Goal: Task Accomplishment & Management: Manage account settings

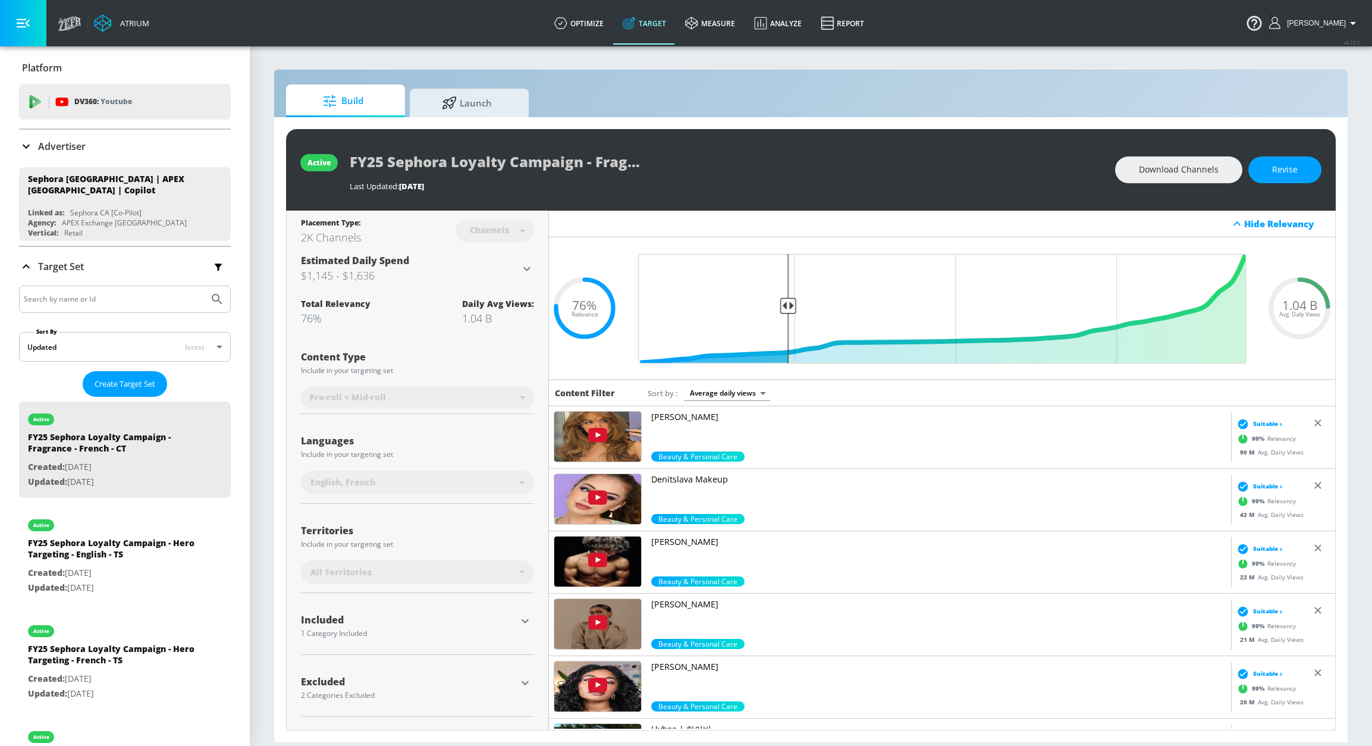
click at [140, 299] on input "Search by name or Id" at bounding box center [114, 298] width 180 height 15
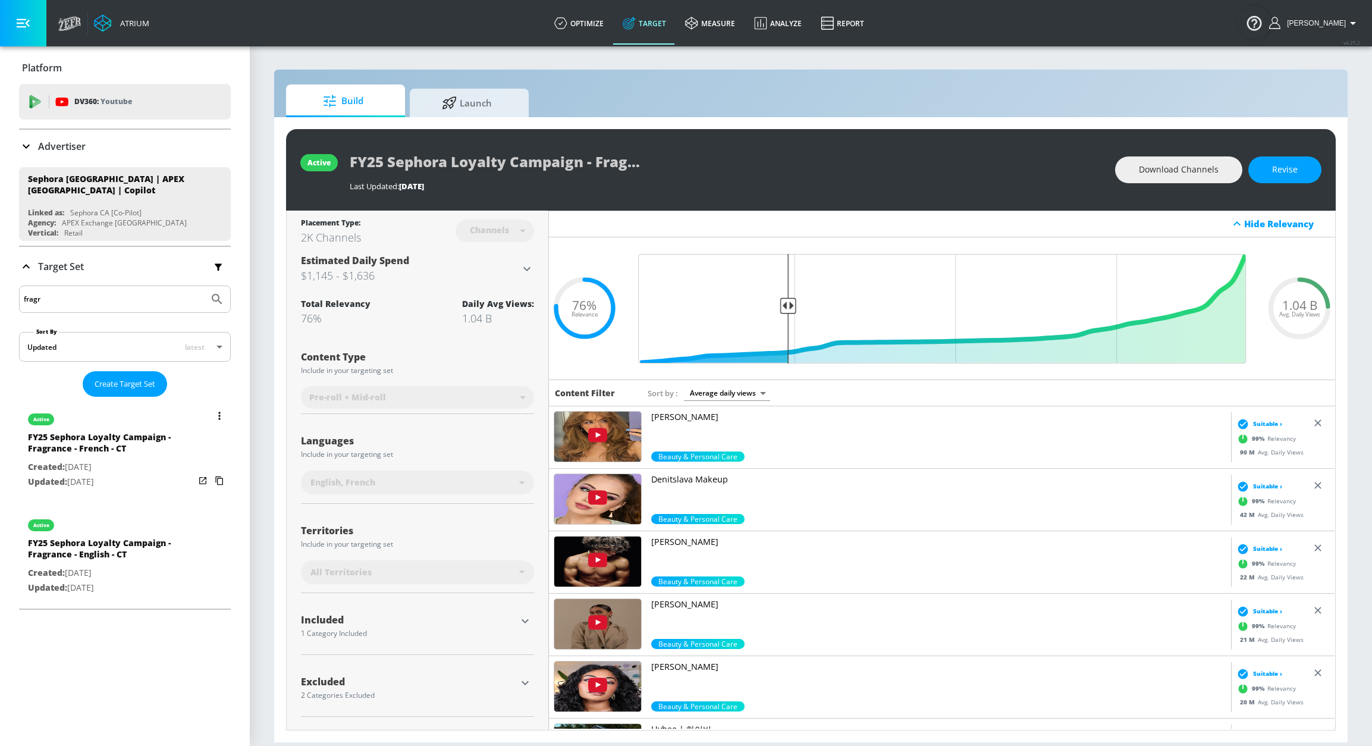
type input "fragr"
click at [158, 425] on div "active" at bounding box center [111, 416] width 167 height 30
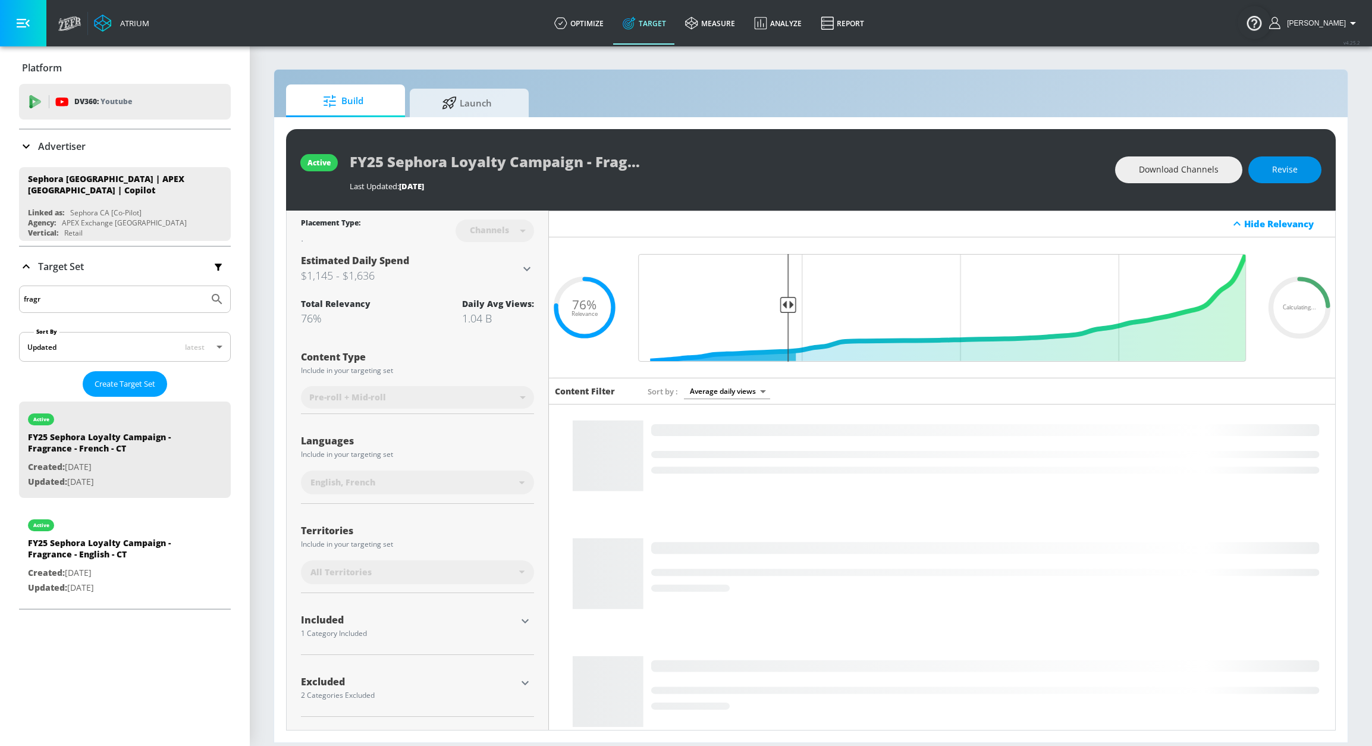
click at [1255, 175] on span "Revise" at bounding box center [1285, 169] width 26 height 15
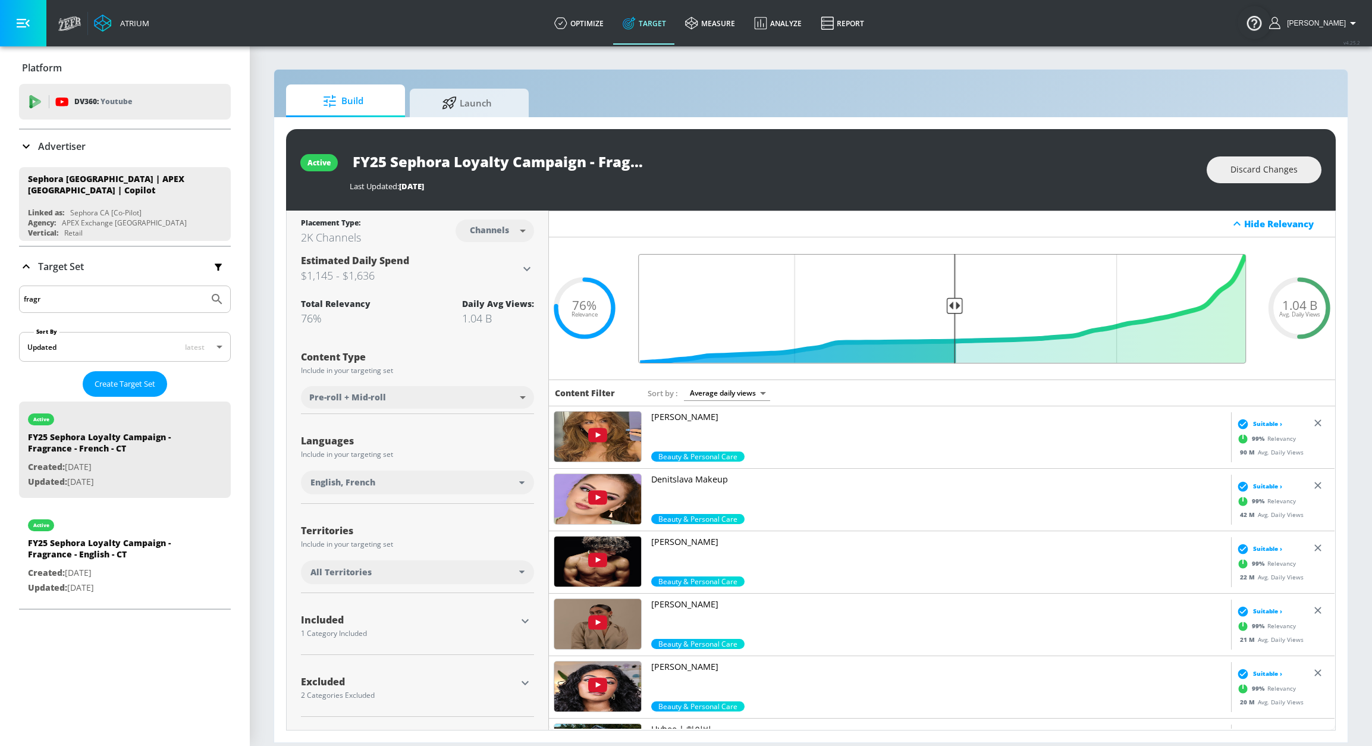
drag, startPoint x: 792, startPoint y: 309, endPoint x: 954, endPoint y: 313, distance: 161.8
type input "0.5"
click at [954, 313] on input "Final Threshold" at bounding box center [942, 308] width 620 height 109
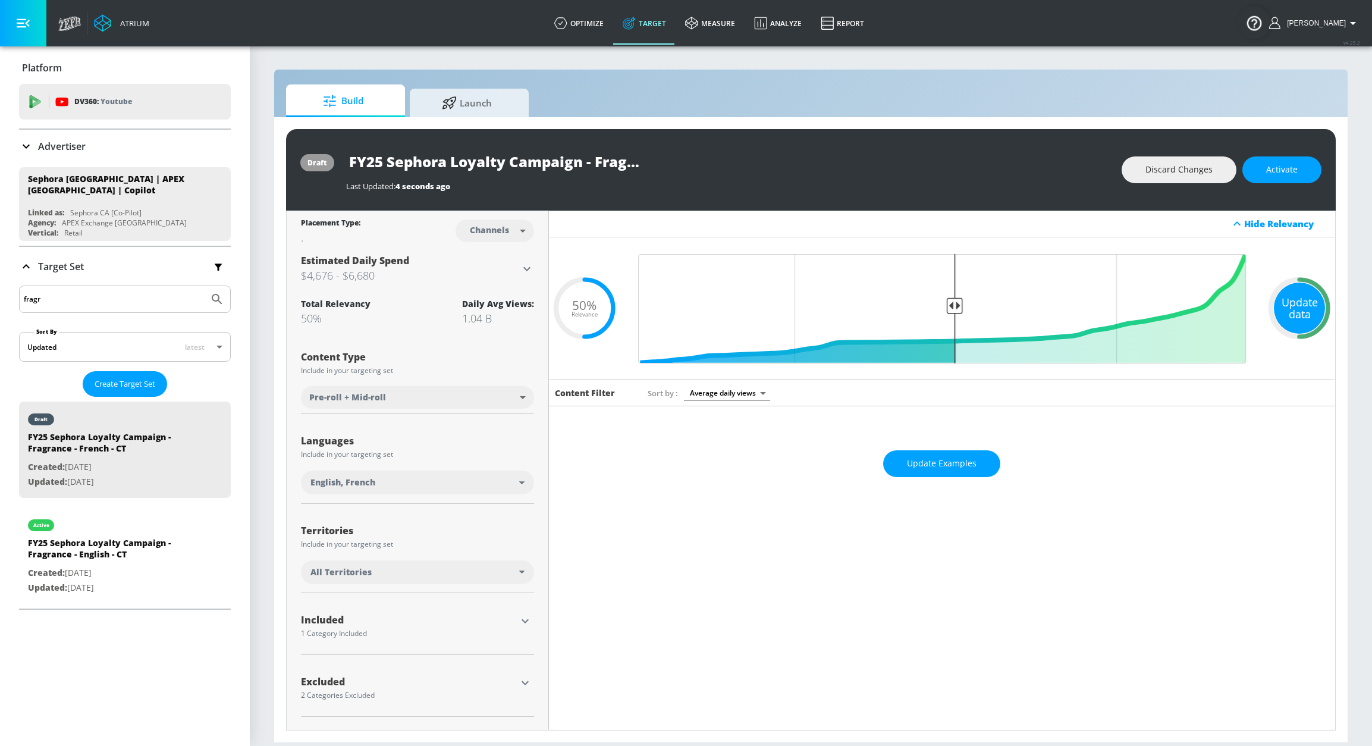
click at [1255, 300] on div "Update data" at bounding box center [1299, 307] width 51 height 51
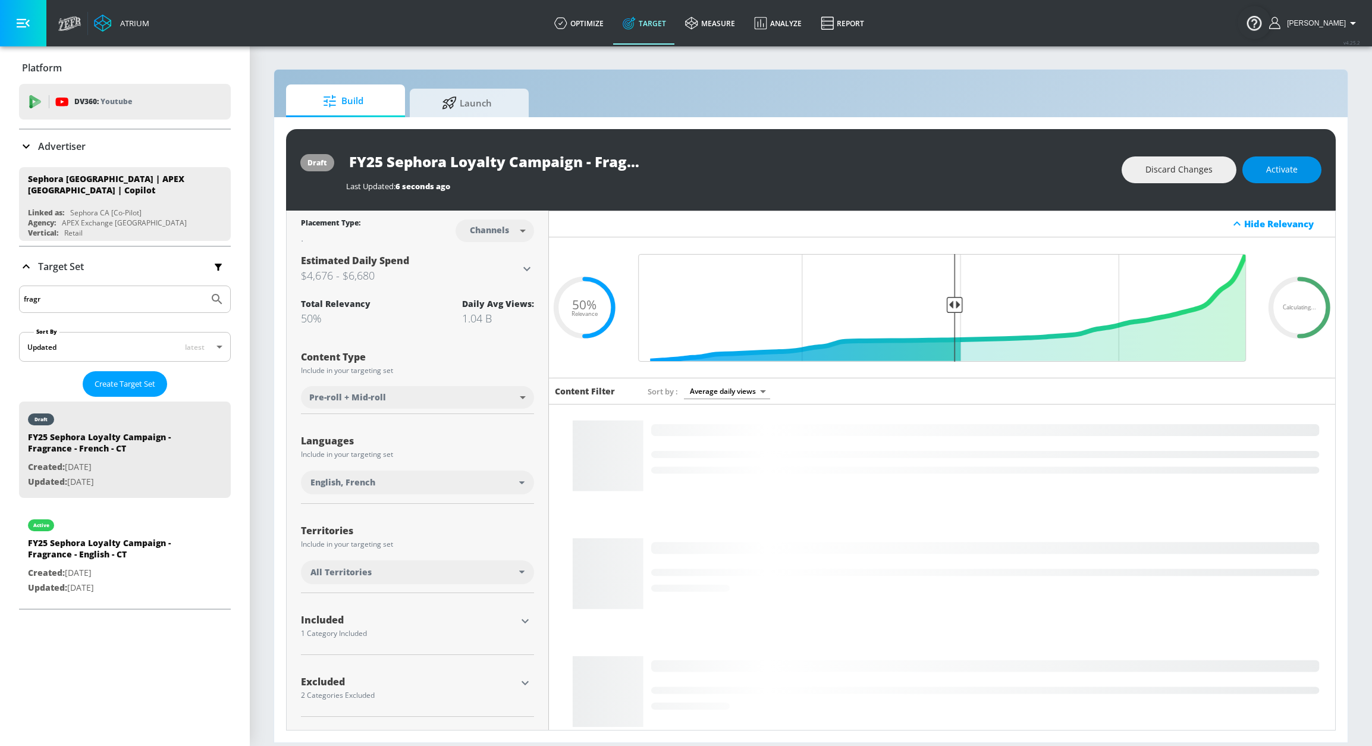
click at [1255, 174] on span "Activate" at bounding box center [1282, 169] width 32 height 15
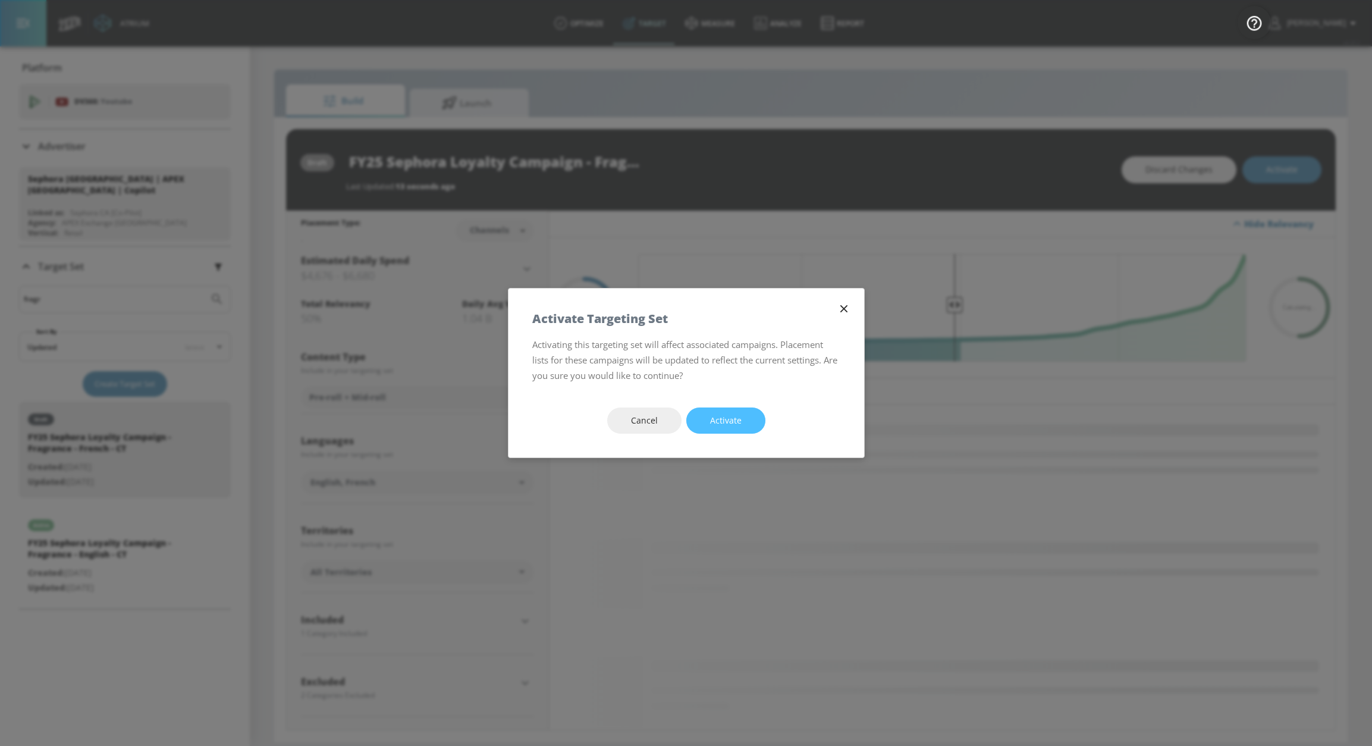
click at [743, 413] on button "Activate" at bounding box center [725, 420] width 79 height 27
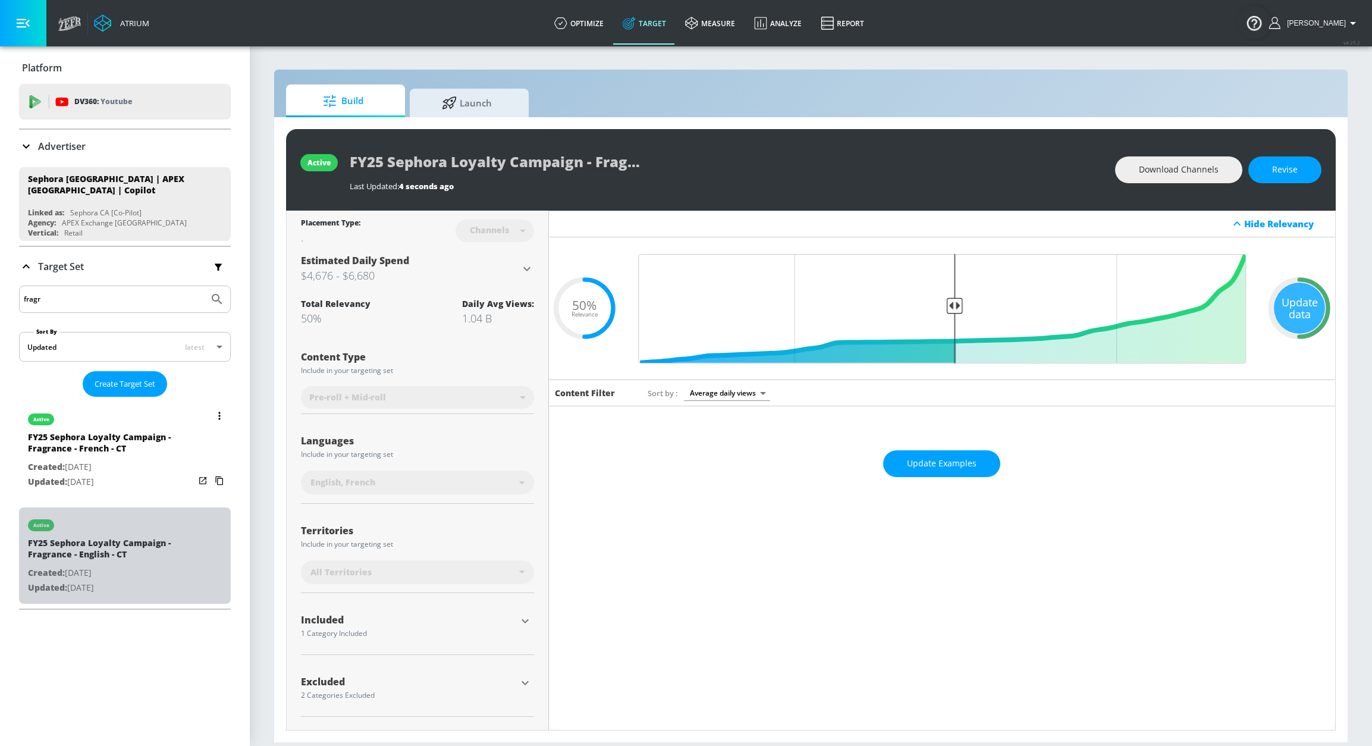
click at [172, 519] on div "active" at bounding box center [111, 522] width 167 height 30
type input "FY25 Sephora Loyalty Campaign - Fragrance - English - CT"
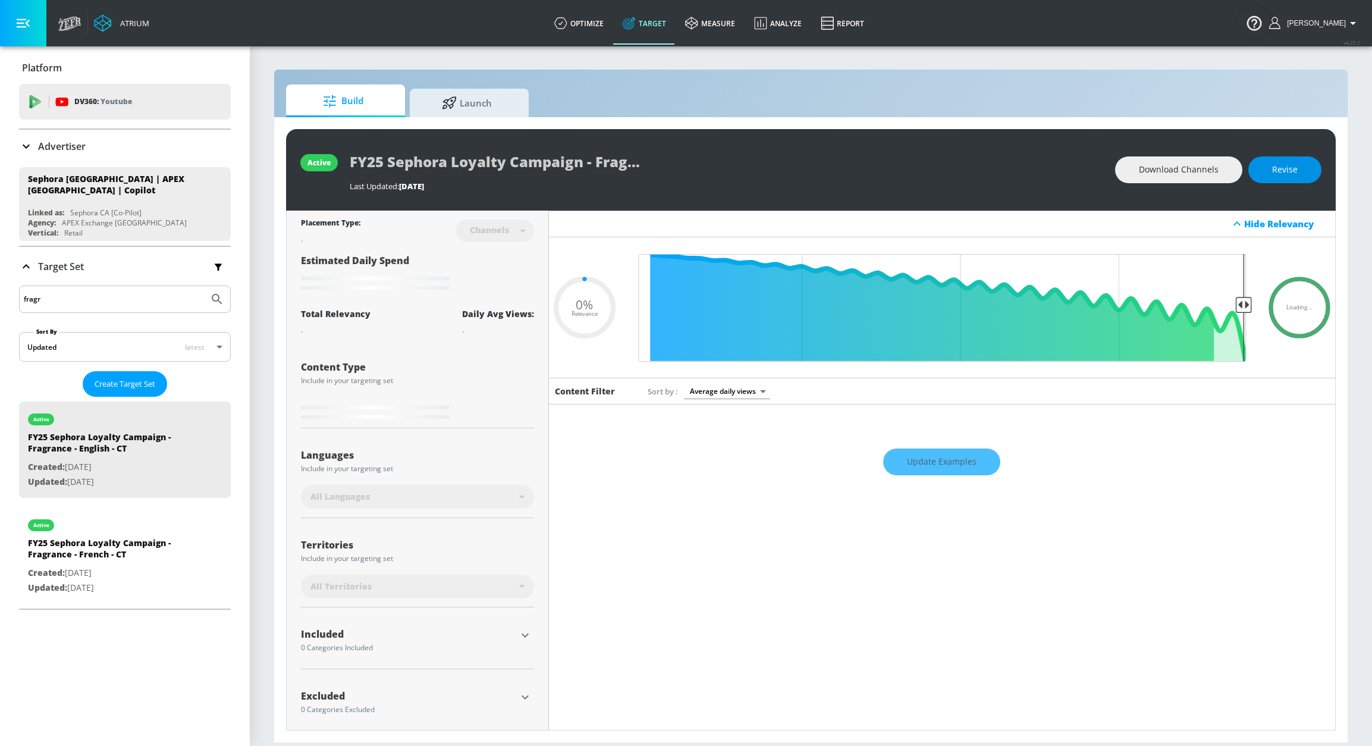
click at [1255, 178] on button "Revise" at bounding box center [1284, 169] width 73 height 27
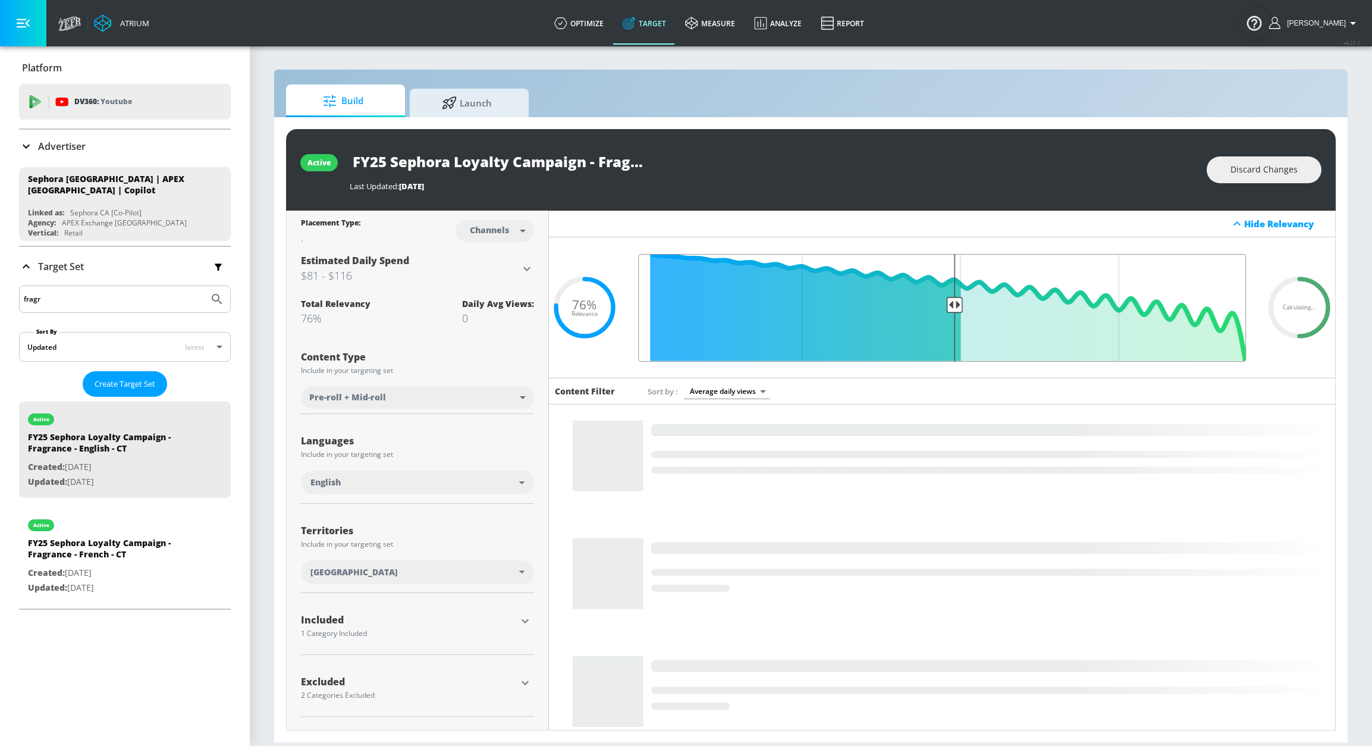
drag, startPoint x: 782, startPoint y: 304, endPoint x: 948, endPoint y: 306, distance: 165.9
type input "0.5"
click at [948, 306] on input "Final Threshold" at bounding box center [942, 308] width 620 height 108
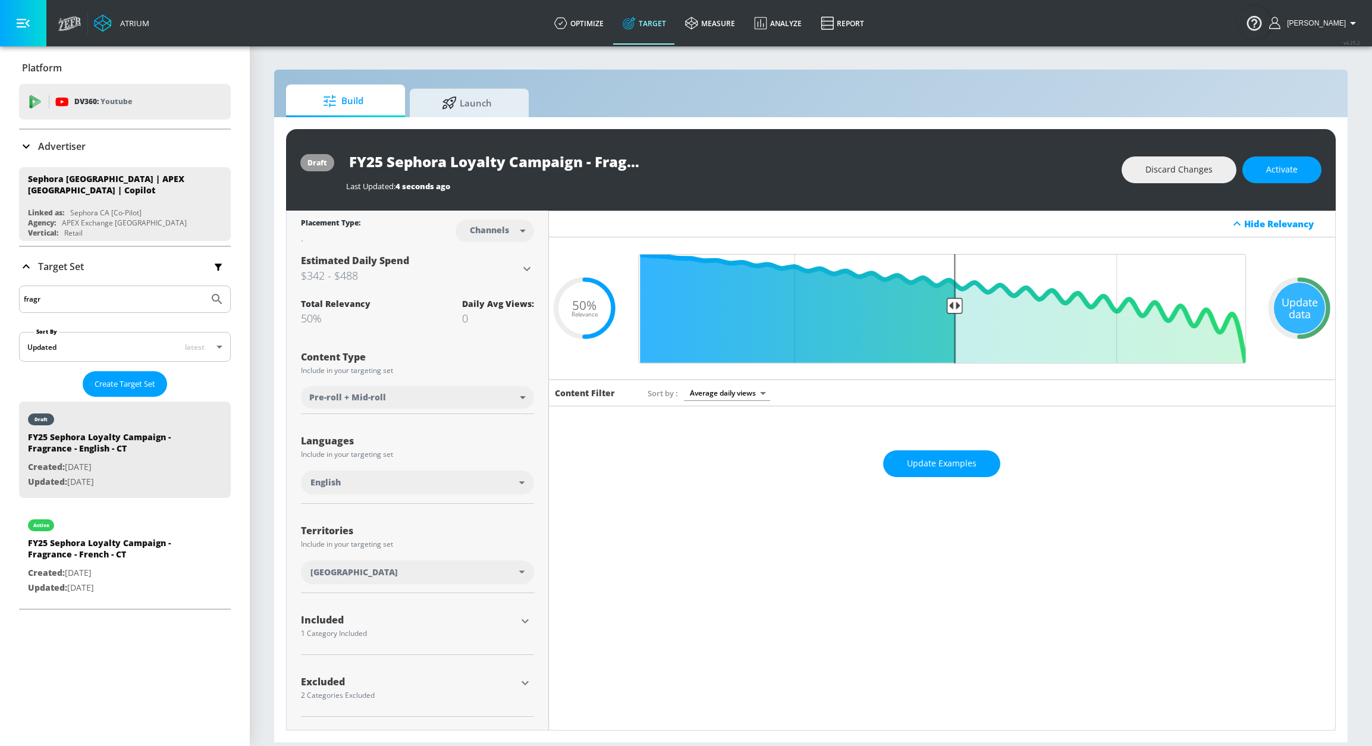
click at [1255, 299] on div "Update data" at bounding box center [1299, 307] width 51 height 51
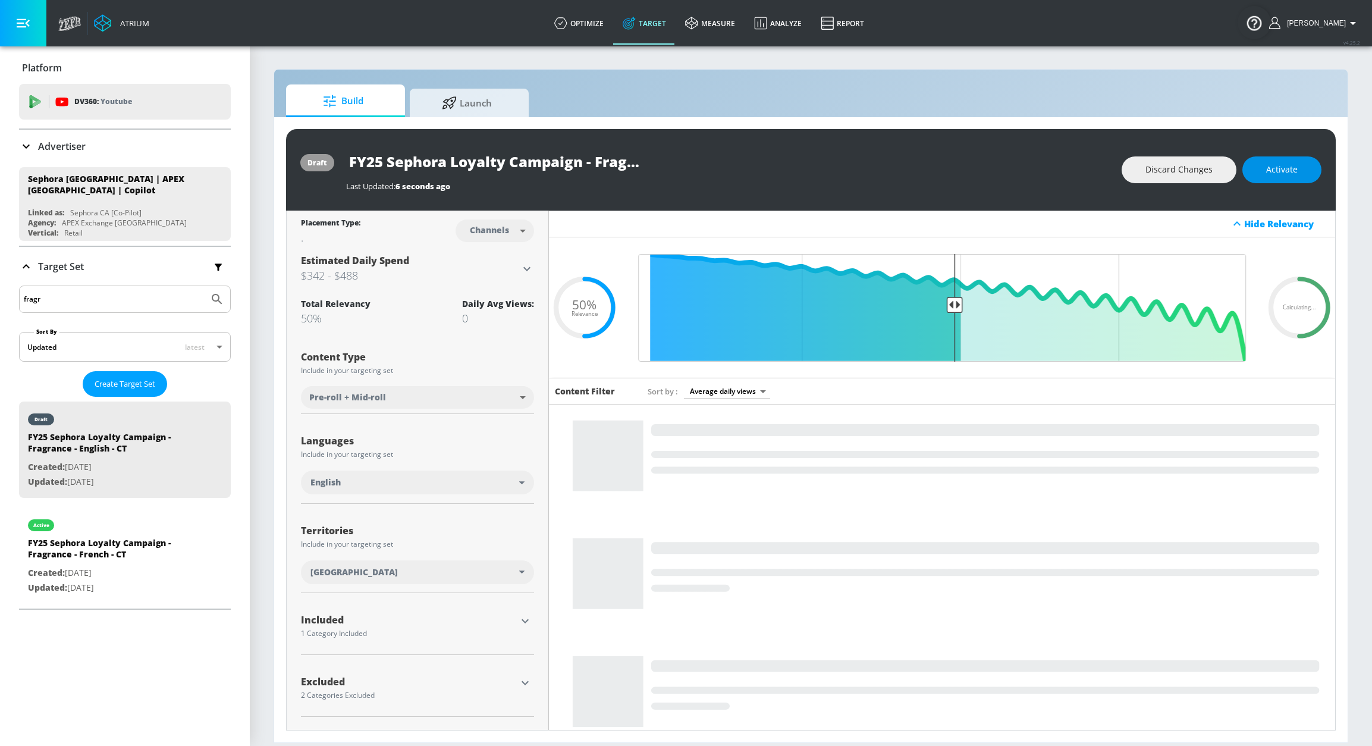
click at [1255, 182] on button "Activate" at bounding box center [1281, 169] width 79 height 27
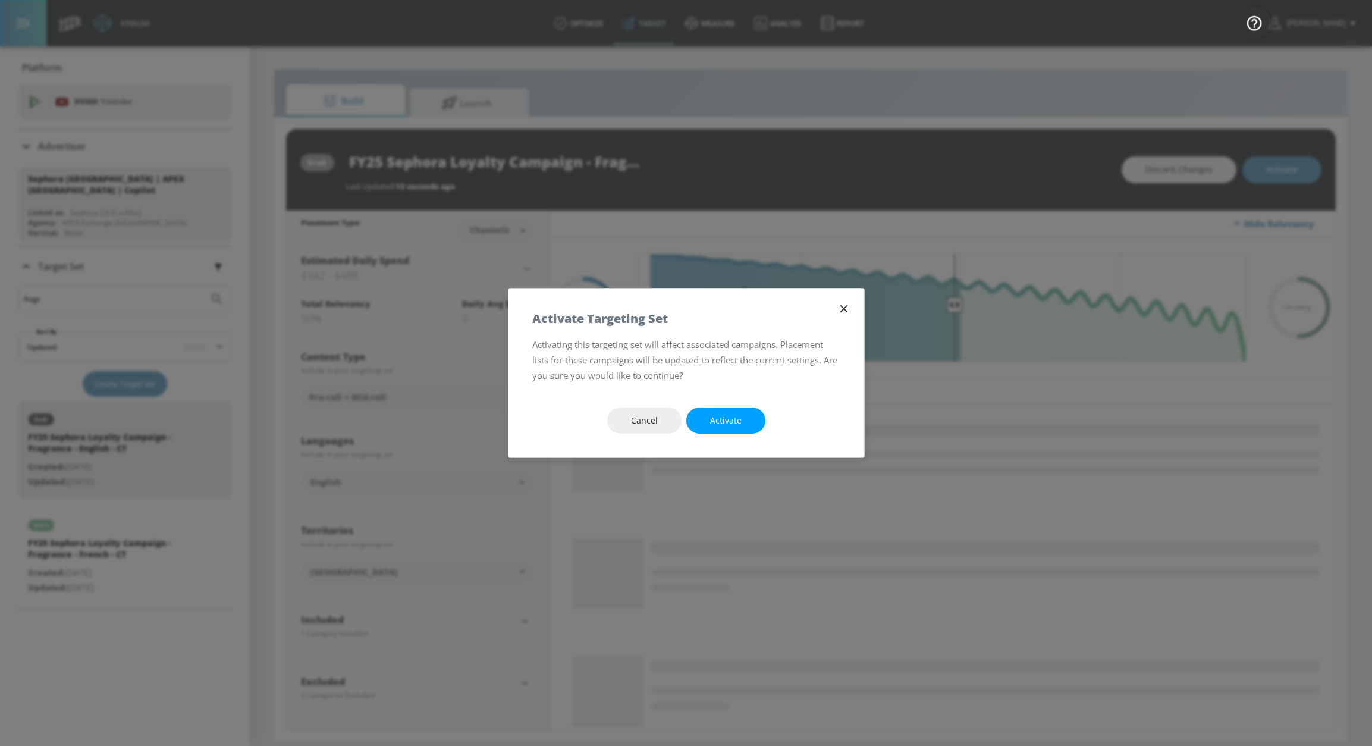
click at [752, 421] on button "Activate" at bounding box center [725, 420] width 79 height 27
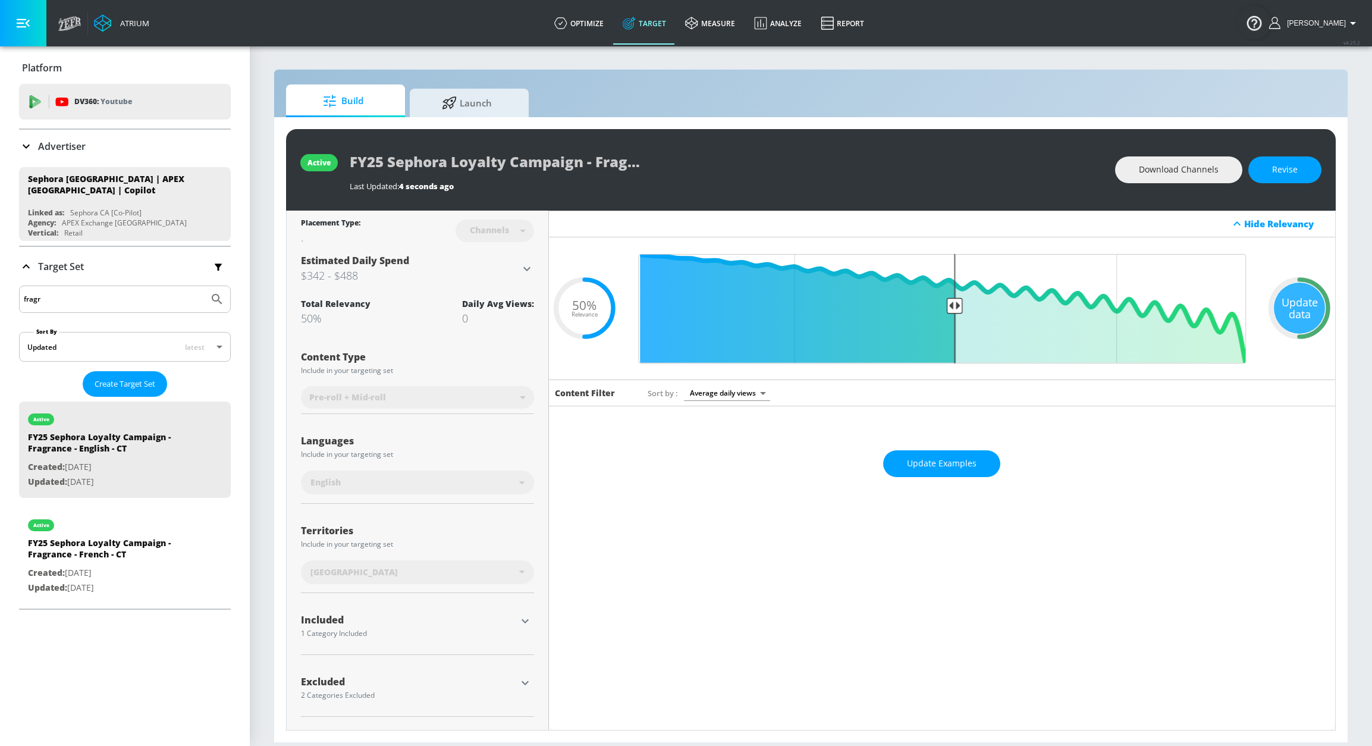
click at [109, 303] on input "fragr" at bounding box center [114, 298] width 180 height 15
type input "f"
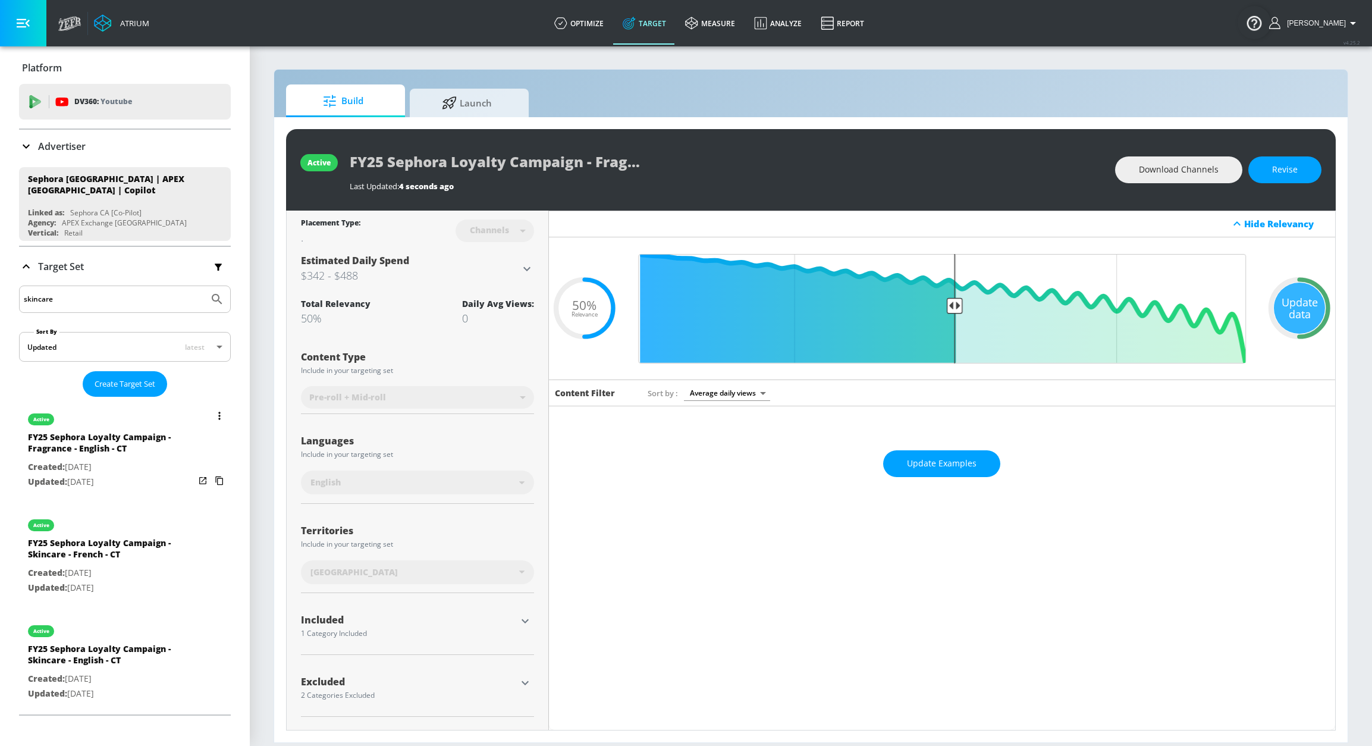
type input "skincare"
click at [204, 286] on button "Submit Search" at bounding box center [217, 299] width 26 height 26
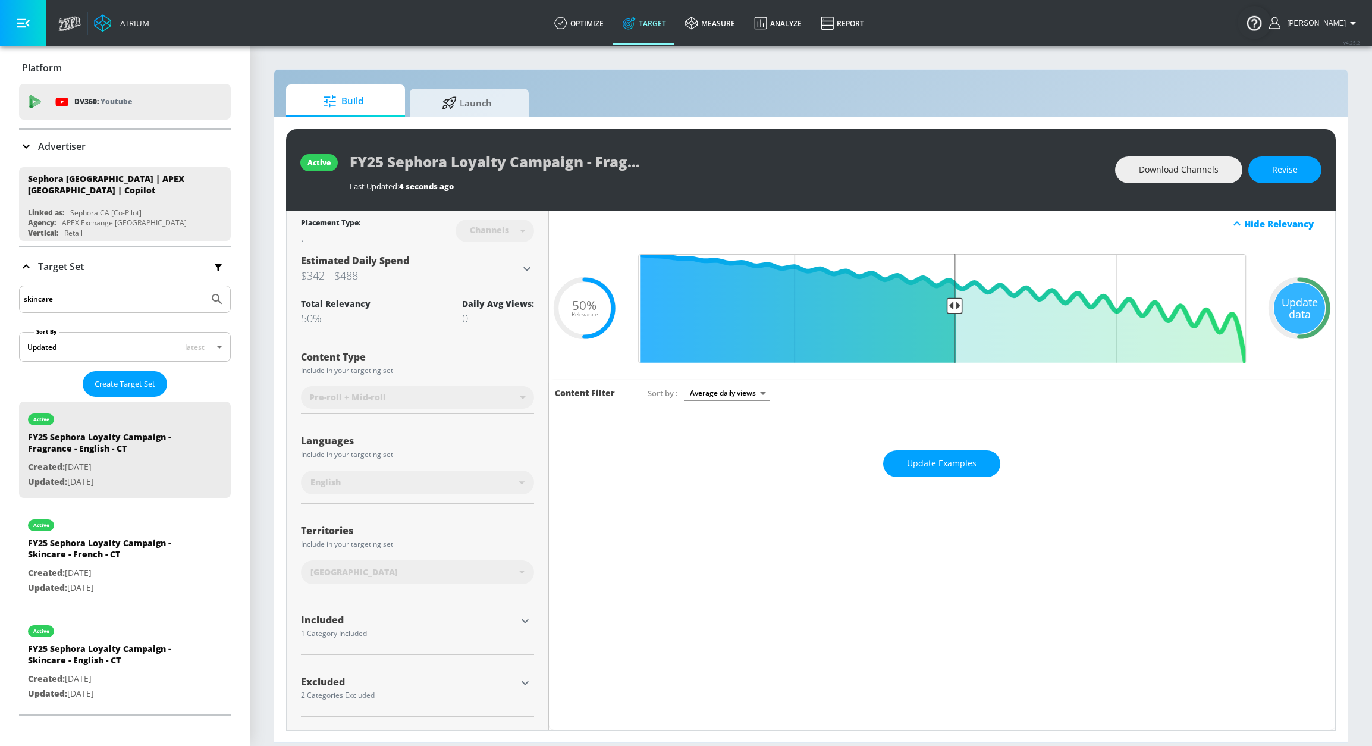
click at [83, 297] on input "skincare" at bounding box center [114, 298] width 180 height 15
click at [121, 528] on div "active" at bounding box center [111, 522] width 167 height 30
type input "FY25 Sephora Loyalty Campaign - Skincare - French - CT"
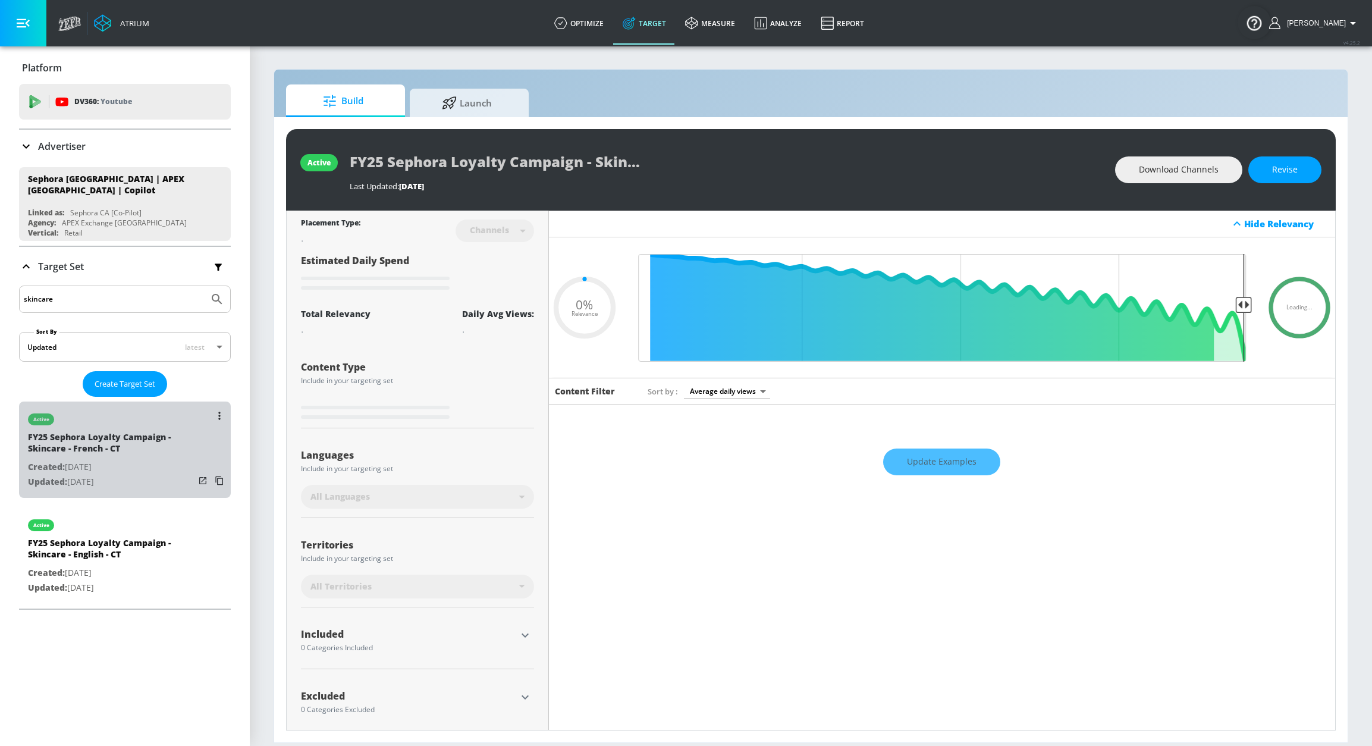
click at [135, 423] on div "active" at bounding box center [111, 416] width 167 height 30
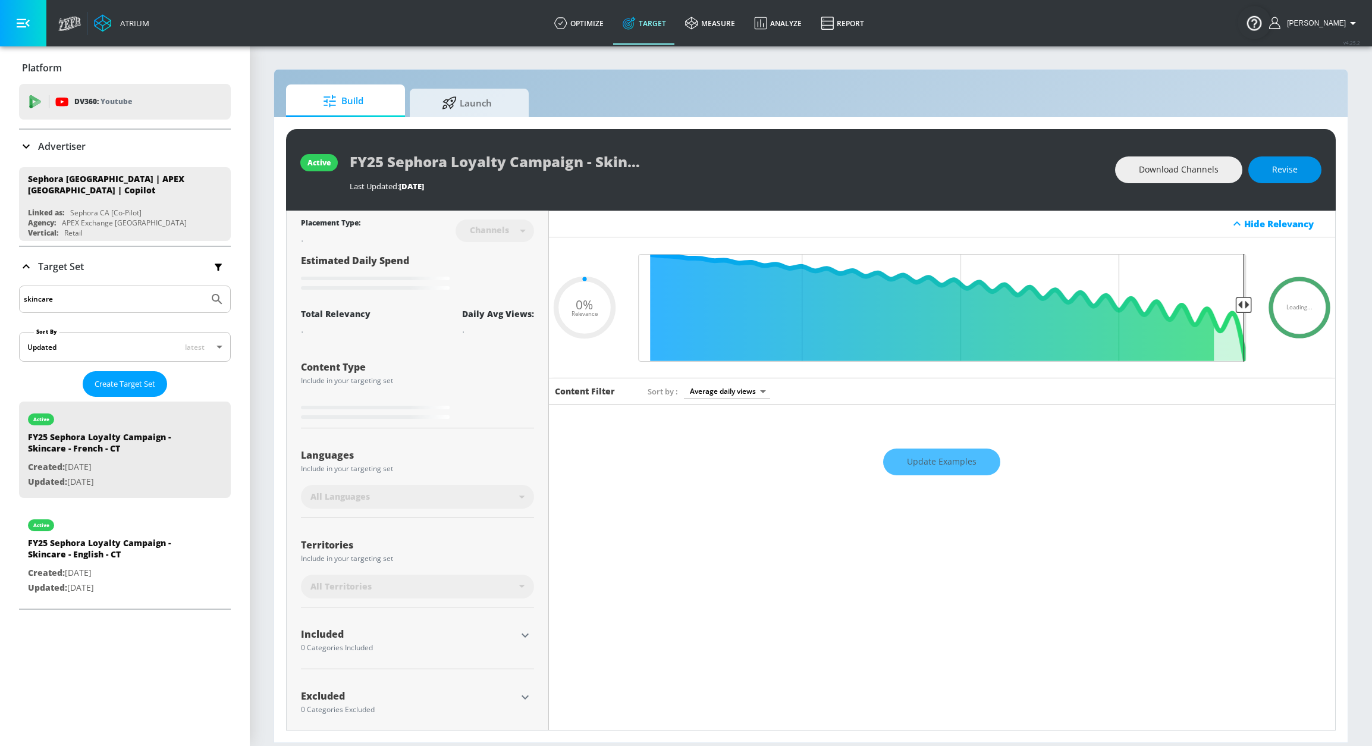
click at [1255, 170] on span "Revise" at bounding box center [1285, 169] width 26 height 15
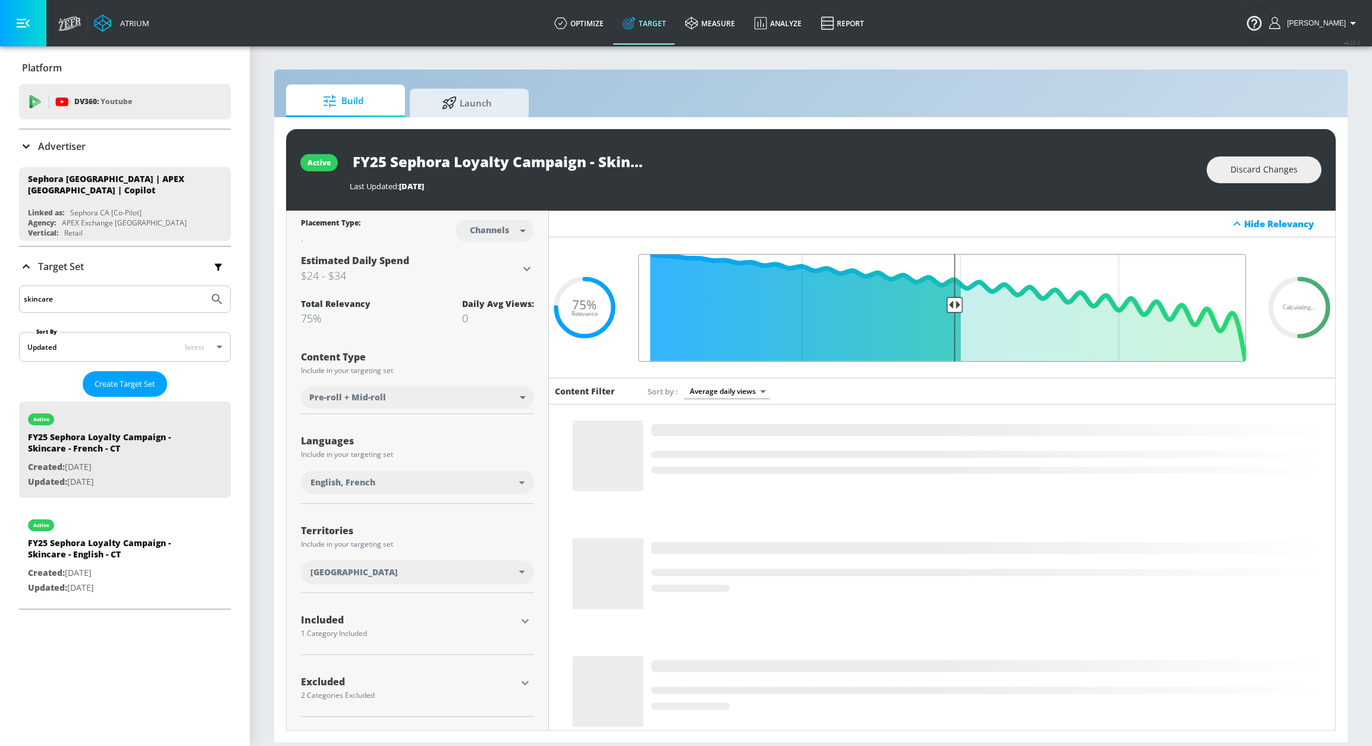
type input "0.5"
drag, startPoint x: 782, startPoint y: 303, endPoint x: 948, endPoint y: 309, distance: 166.6
click at [948, 309] on input "Final Threshold" at bounding box center [942, 308] width 620 height 108
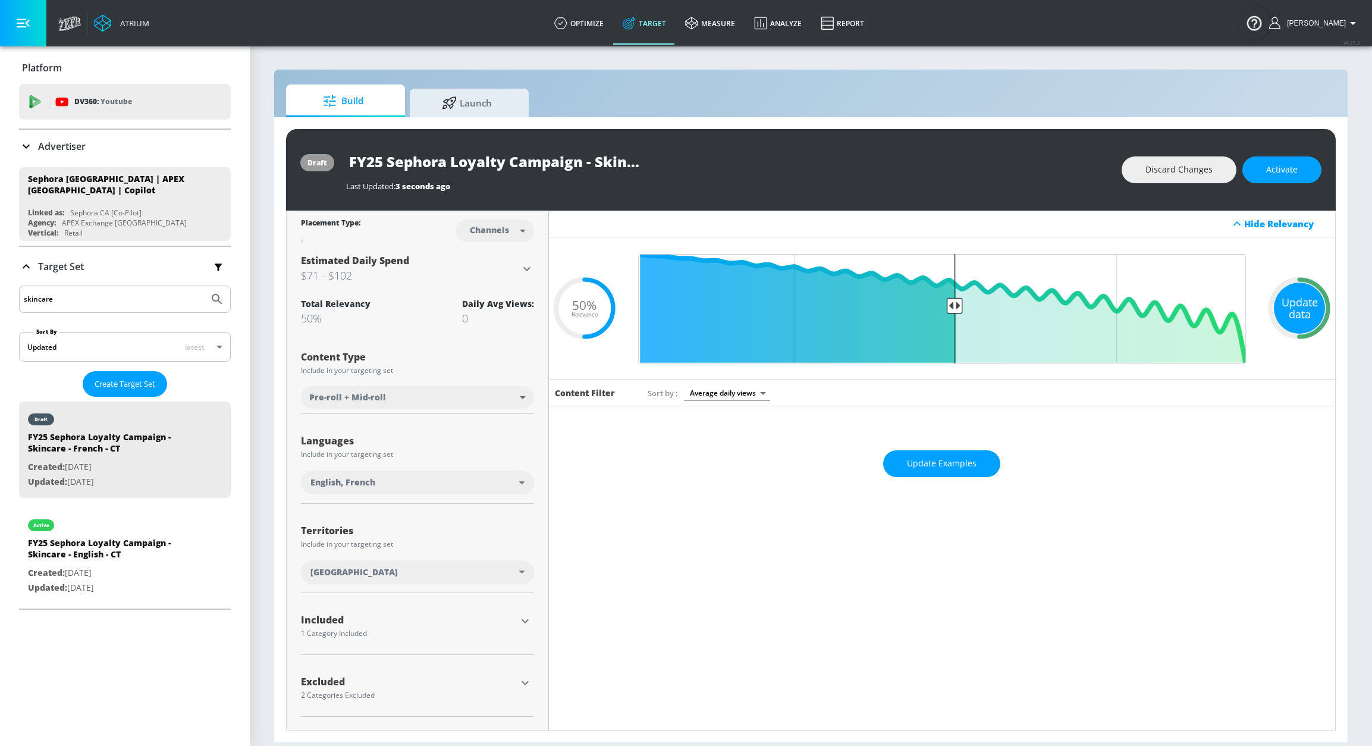
click at [1255, 311] on div "Update data" at bounding box center [1299, 307] width 51 height 51
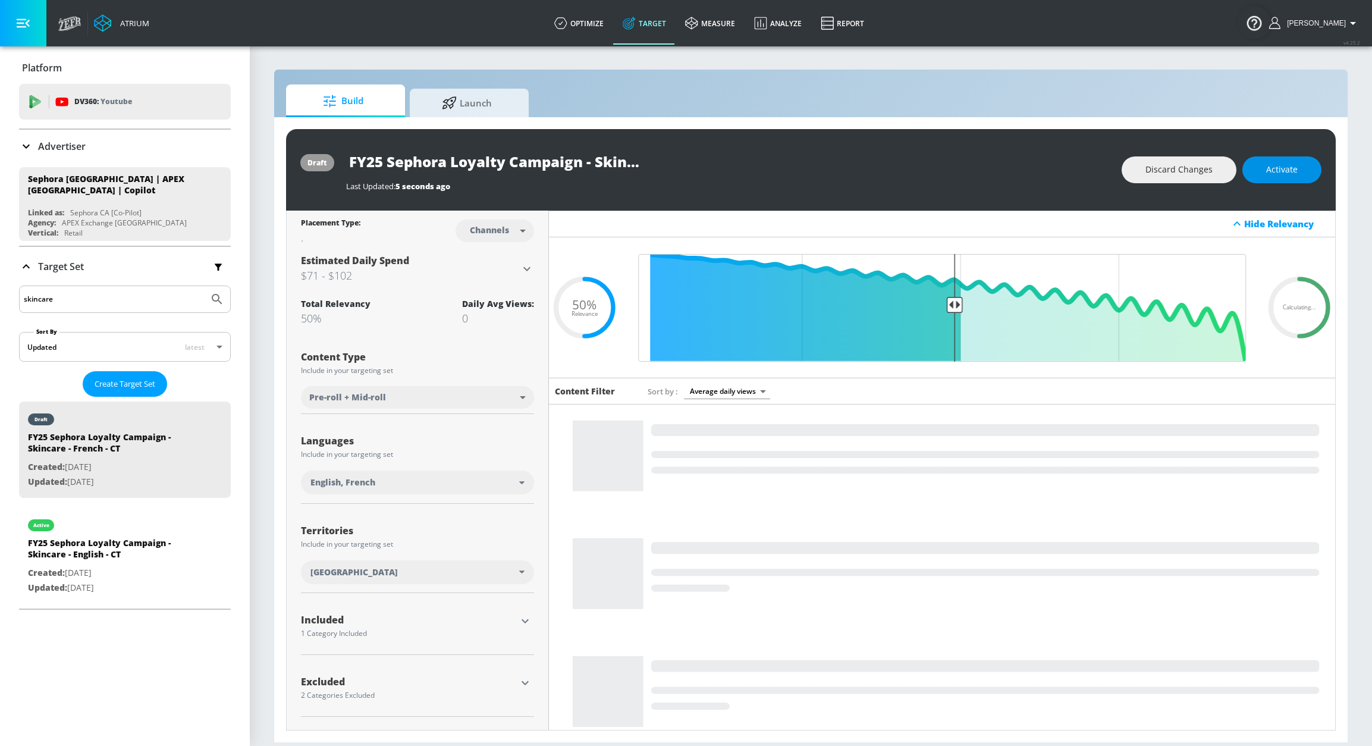
click at [1255, 166] on span "Activate" at bounding box center [1282, 169] width 32 height 15
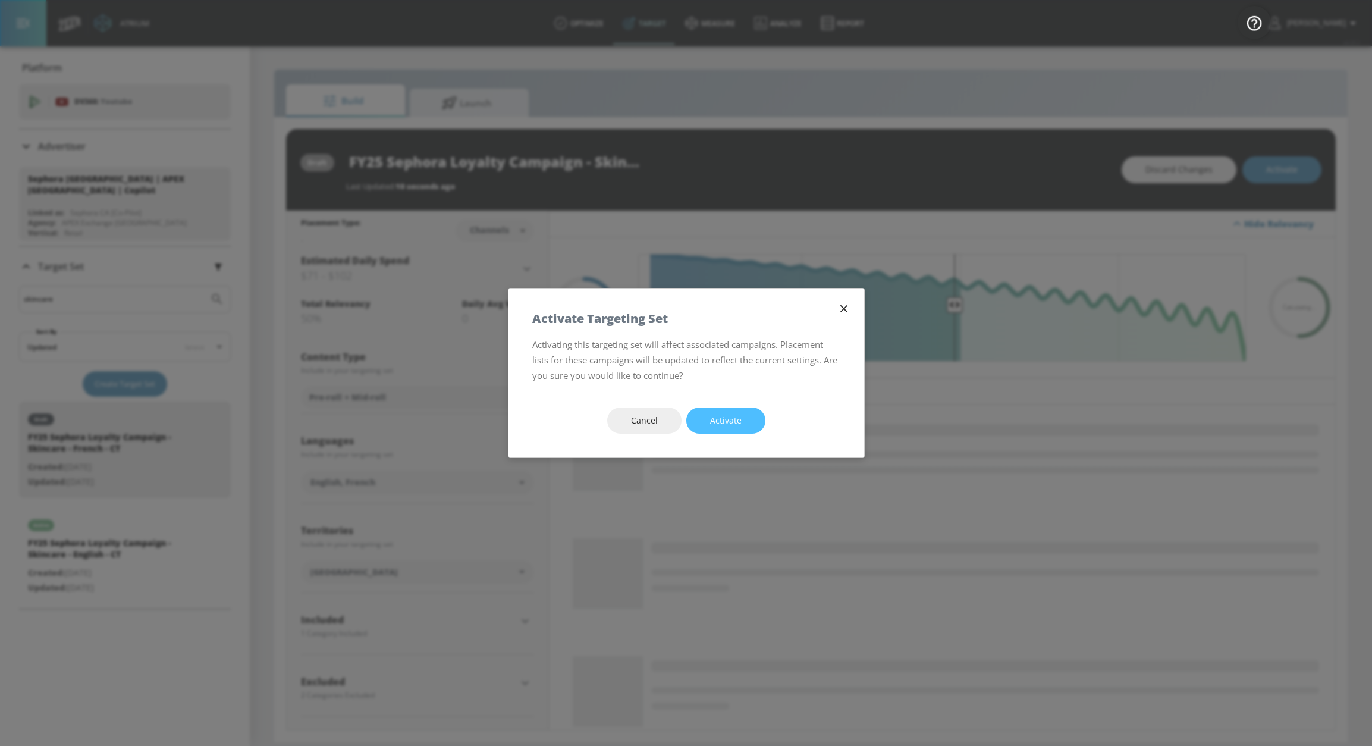
drag, startPoint x: 737, startPoint y: 420, endPoint x: 749, endPoint y: 414, distance: 13.1
click at [738, 420] on span "Activate" at bounding box center [726, 420] width 32 height 15
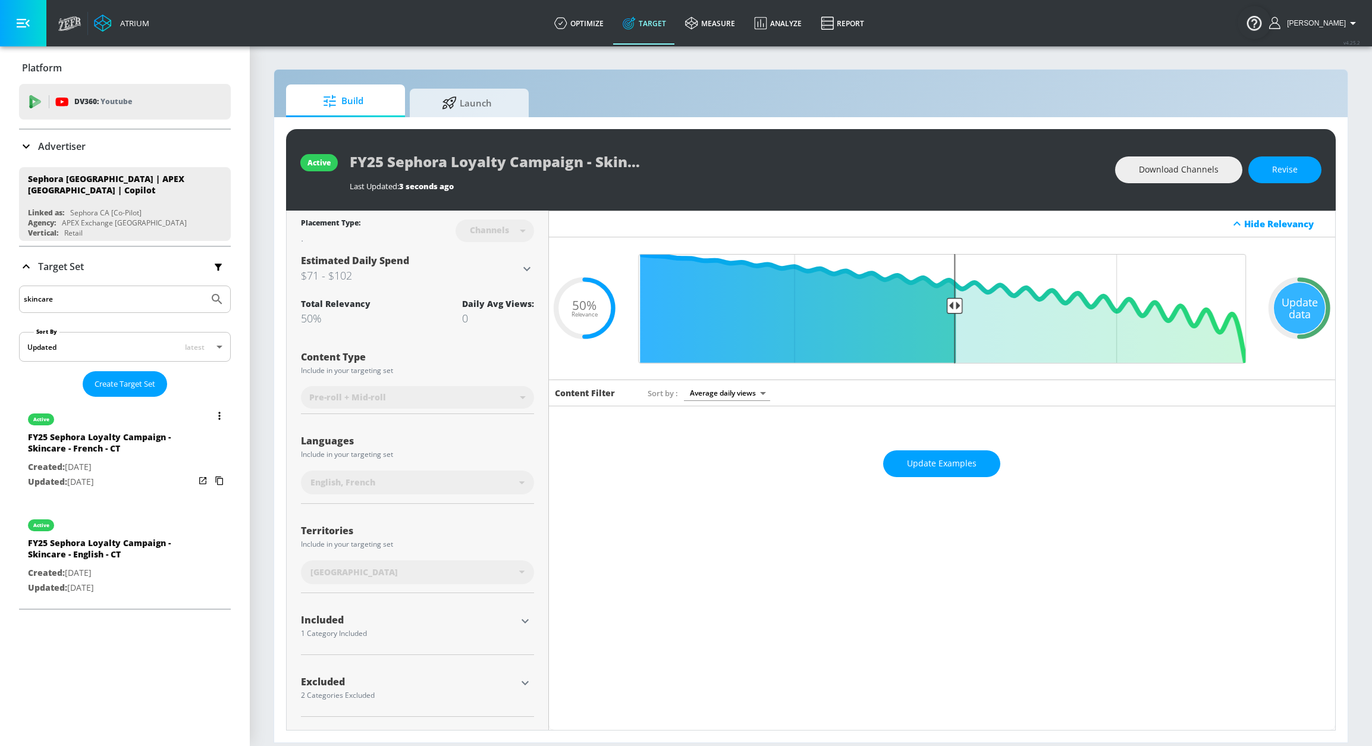
click at [163, 517] on div "active" at bounding box center [111, 522] width 167 height 30
type input "FY25 Sephora Loyalty Campaign - Skincare - English - CT"
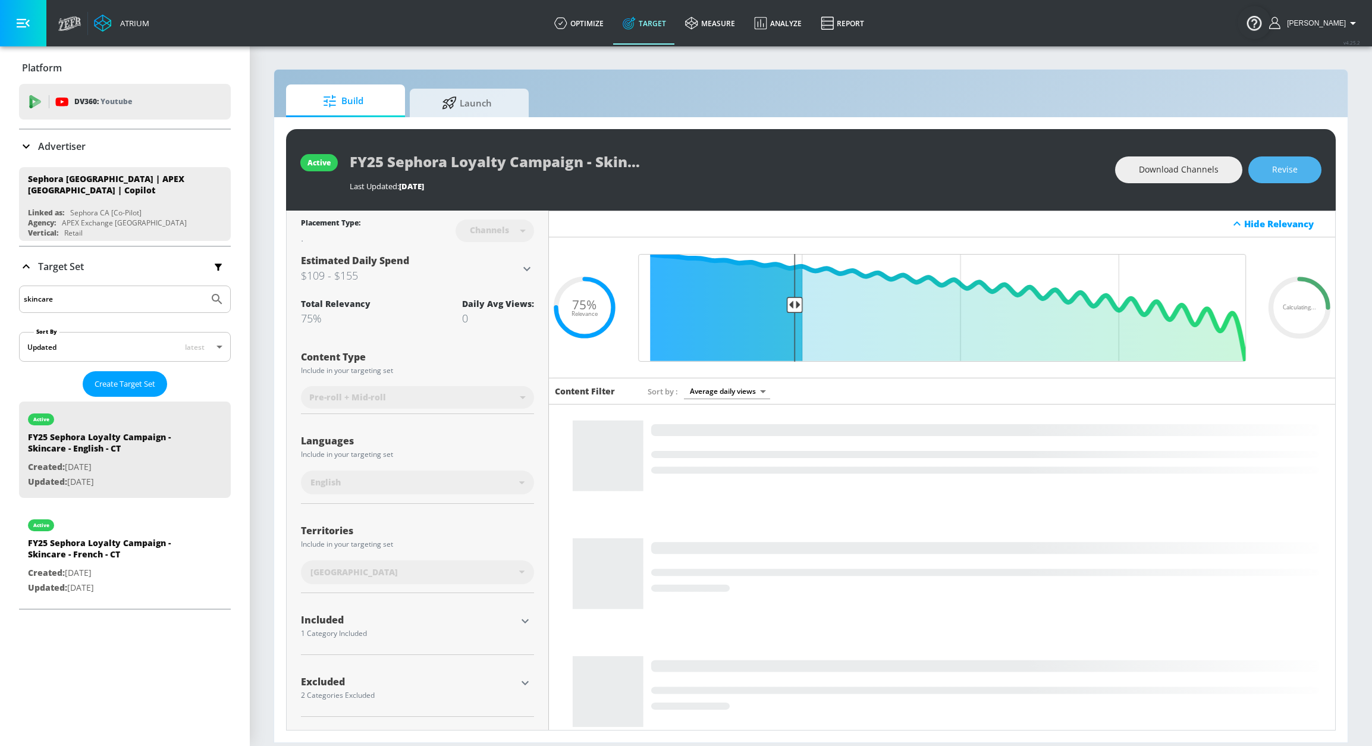
click at [1255, 175] on span "Revise" at bounding box center [1285, 169] width 26 height 15
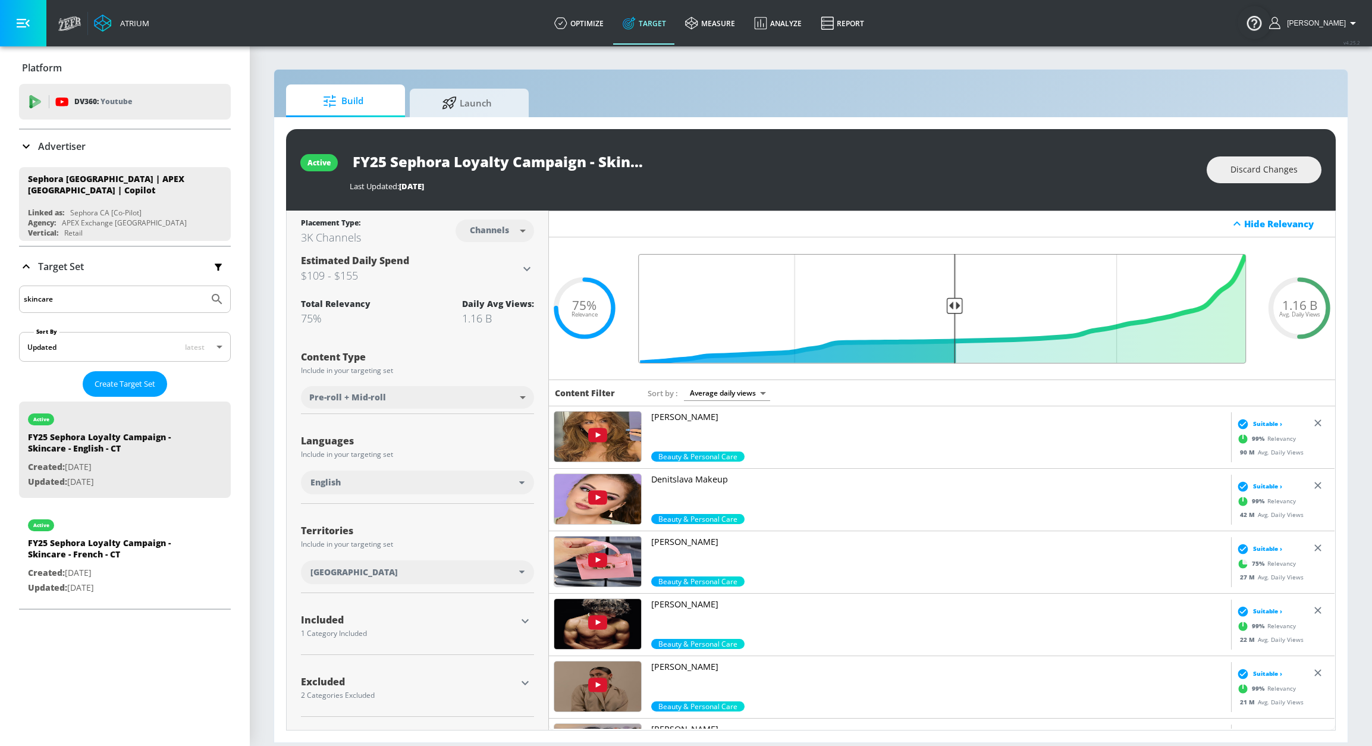
drag, startPoint x: 795, startPoint y: 304, endPoint x: 953, endPoint y: 305, distance: 158.2
type input "0.5"
click at [953, 305] on input "Final Threshold" at bounding box center [942, 308] width 620 height 109
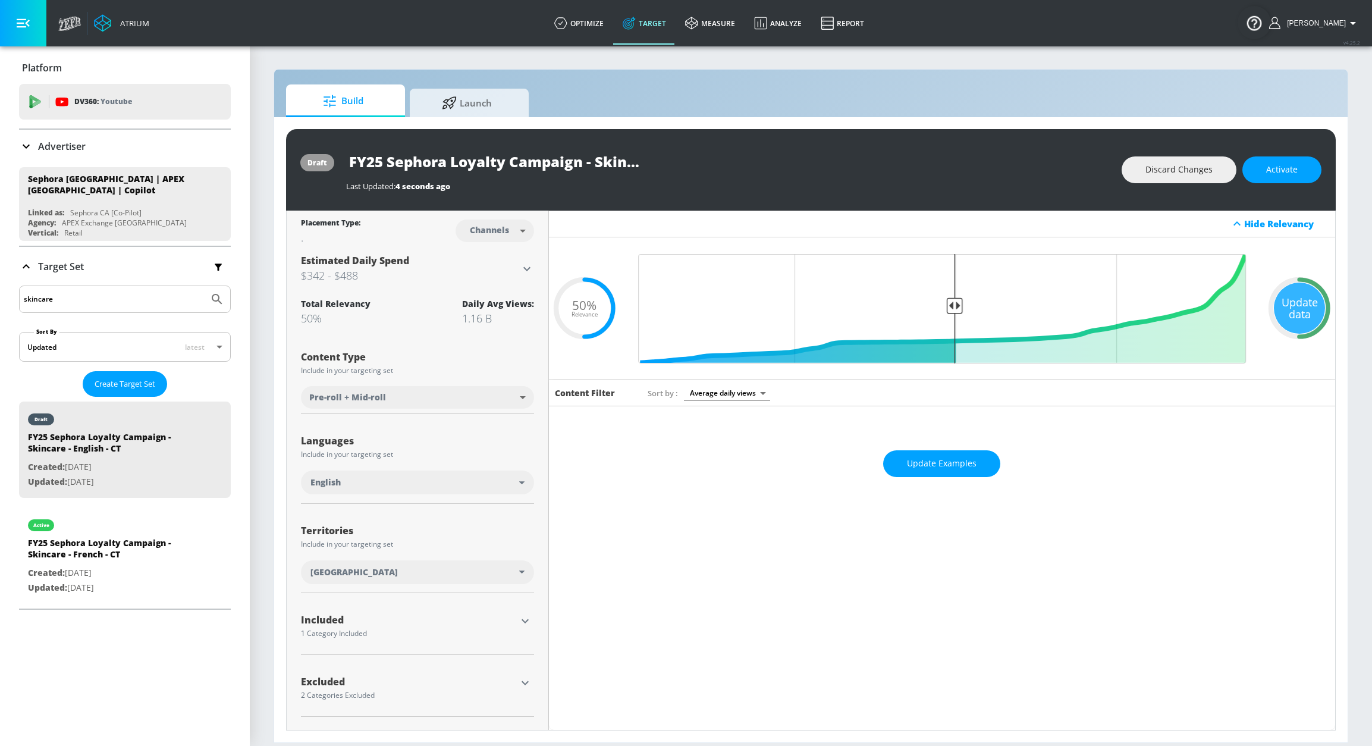
click at [1255, 309] on div "Update data" at bounding box center [1299, 307] width 51 height 51
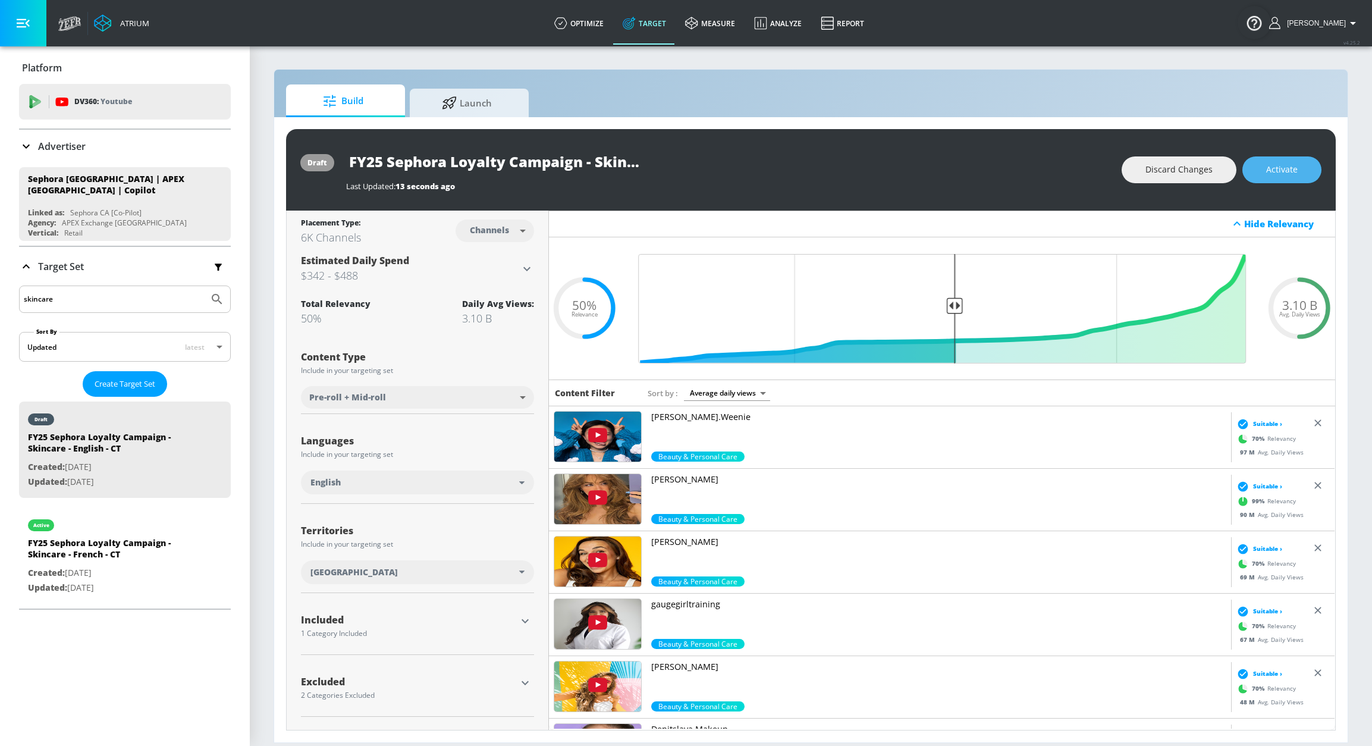
click at [1255, 167] on span "Activate" at bounding box center [1282, 169] width 32 height 15
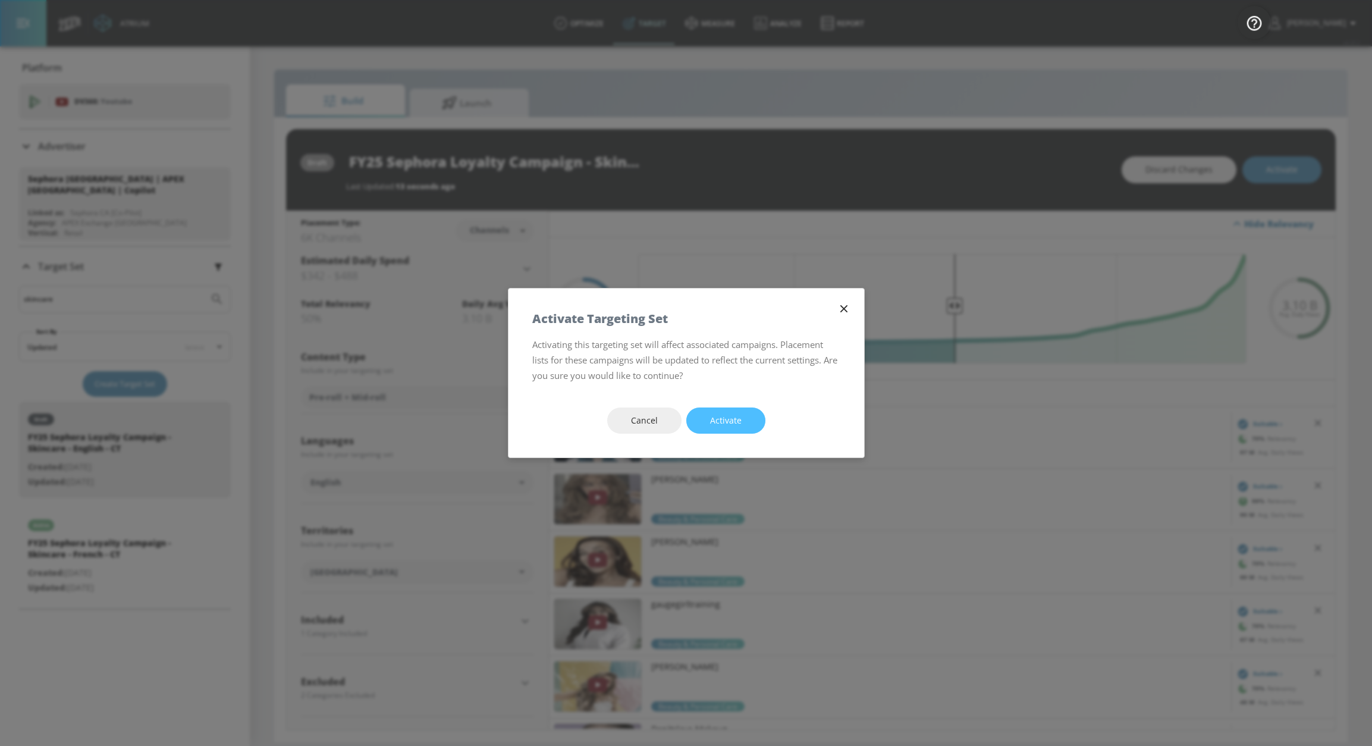
click at [717, 415] on span "Activate" at bounding box center [726, 420] width 32 height 15
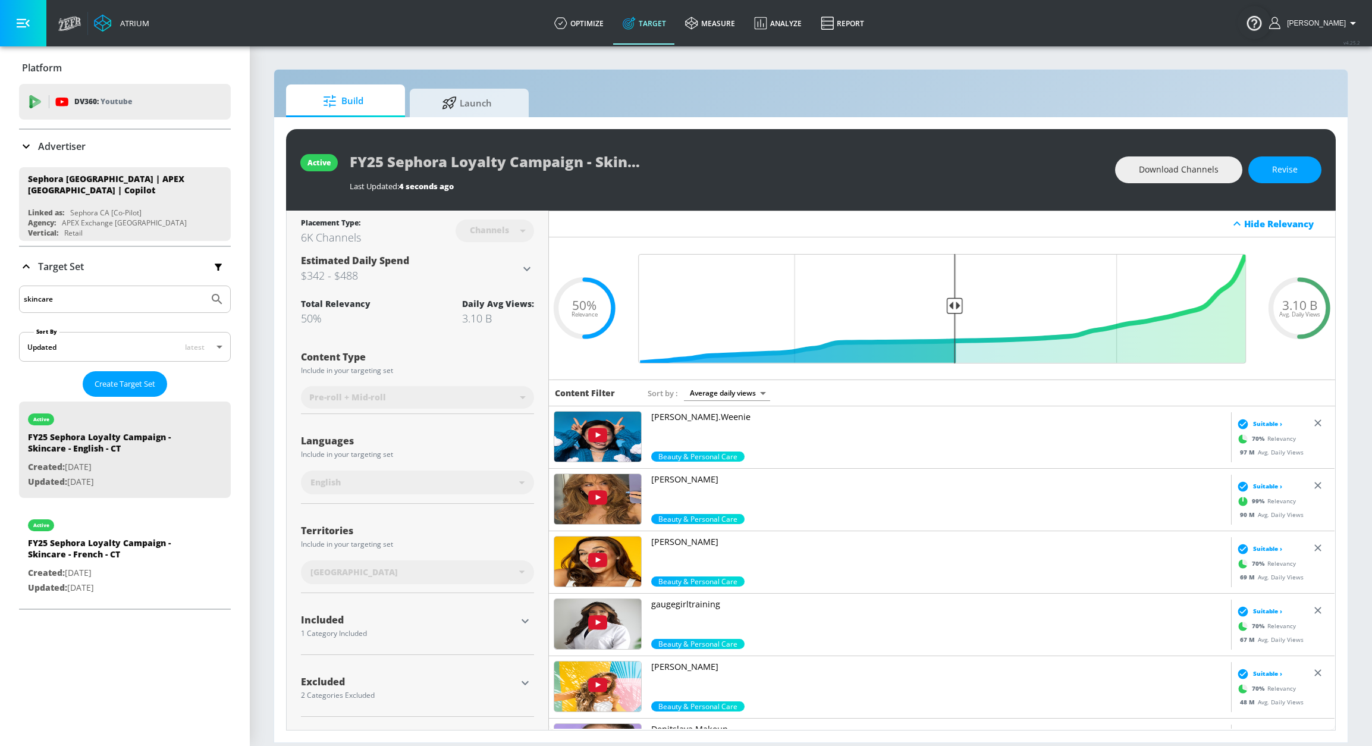
click at [0, 299] on html "Atrium optimize Target measure Analyze Report optimize Target measure Analyze R…" at bounding box center [686, 373] width 1372 height 746
type input "makeup"
click at [204, 286] on button "Submit Search" at bounding box center [217, 299] width 26 height 26
click at [66, 306] on input "makeup" at bounding box center [114, 298] width 180 height 15
click at [204, 286] on button "Submit Search" at bounding box center [217, 299] width 26 height 26
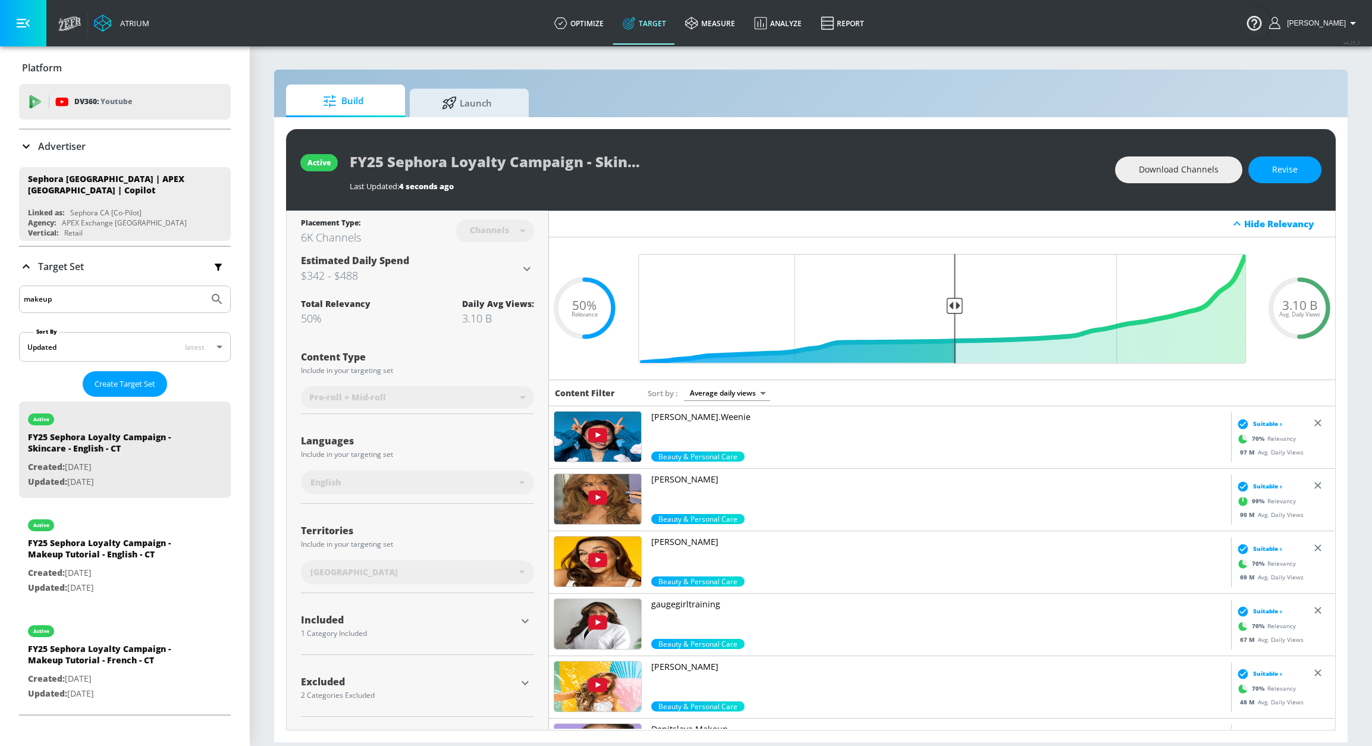
click at [72, 299] on input "makeup" at bounding box center [114, 298] width 180 height 15
click at [70, 297] on input "makeup" at bounding box center [114, 298] width 180 height 15
click at [123, 525] on div "active" at bounding box center [111, 522] width 167 height 30
type input "FY25 Sephora Loyalty Campaign - Makeup Tutorial - English - CT"
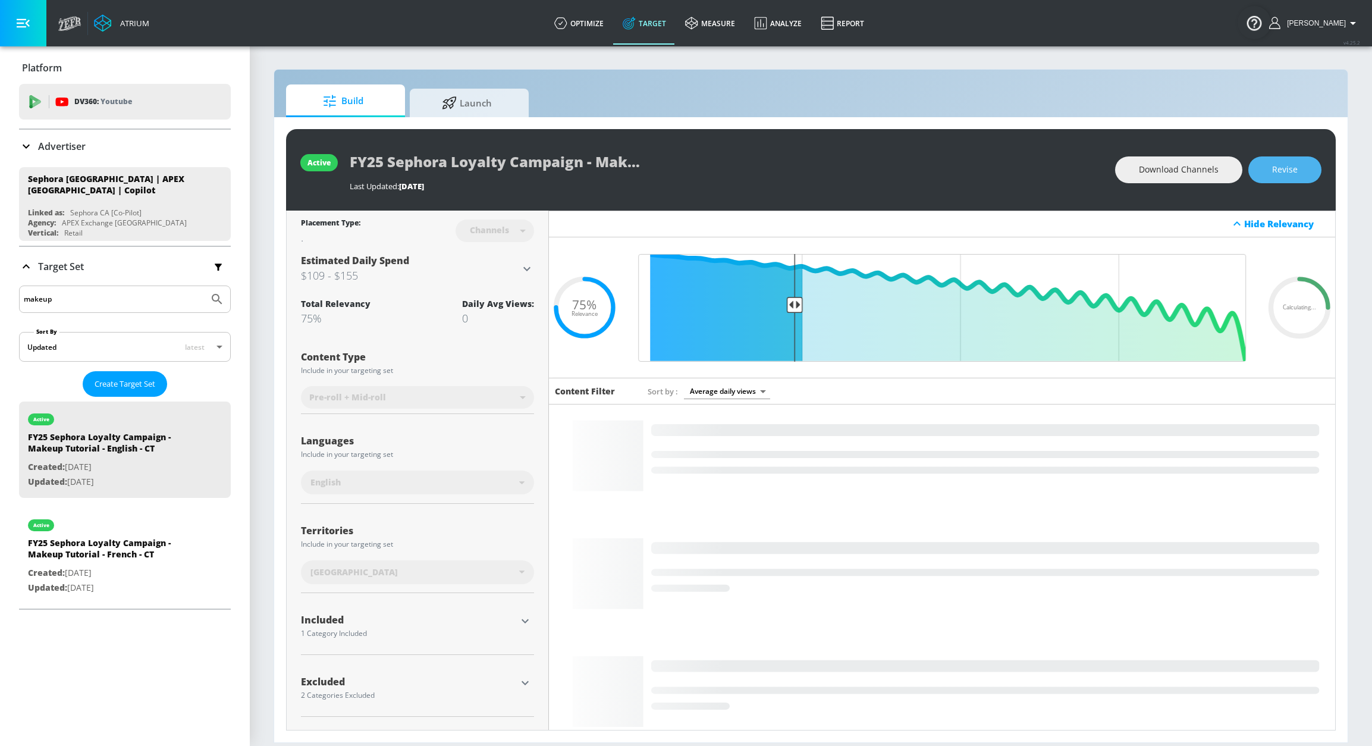
click at [1255, 168] on span "Revise" at bounding box center [1285, 169] width 26 height 15
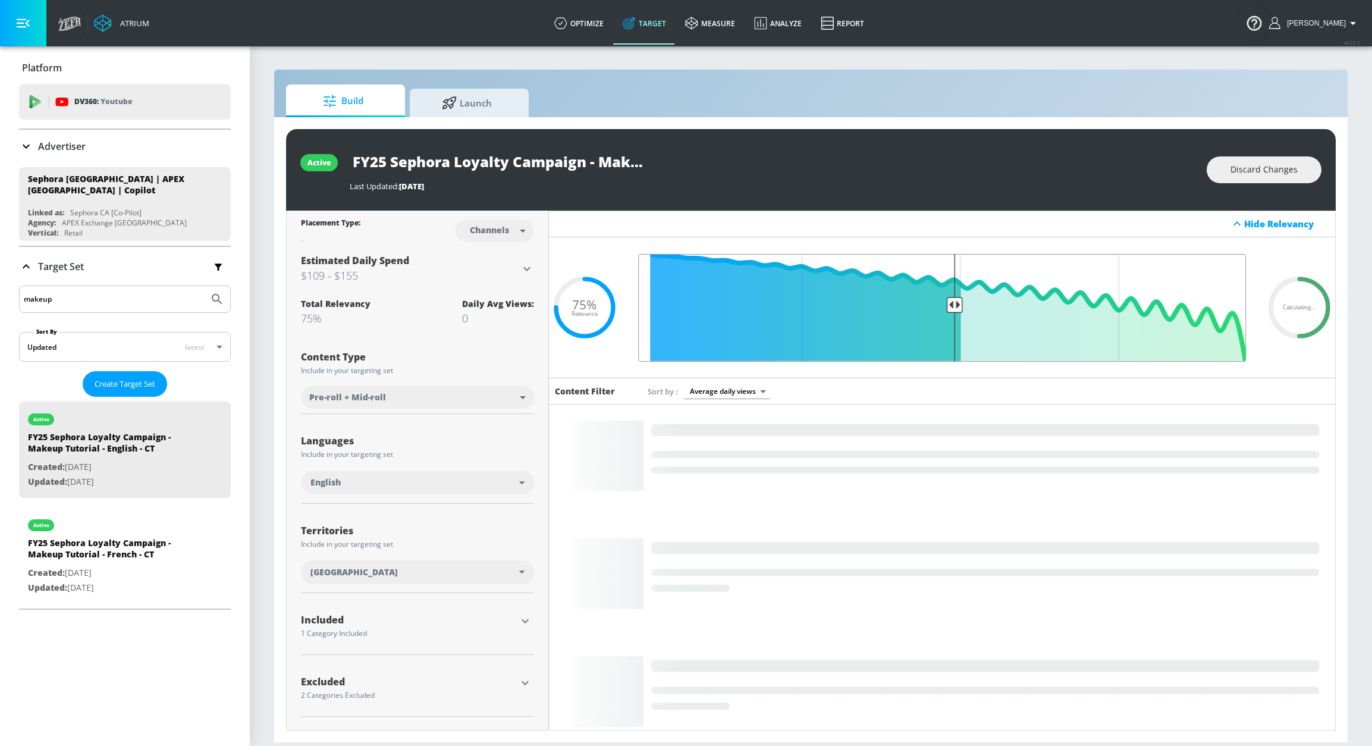
drag, startPoint x: 797, startPoint y: 308, endPoint x: 945, endPoint y: 312, distance: 148.1
type input "0.5"
click at [945, 312] on input "Final Threshold" at bounding box center [942, 308] width 620 height 108
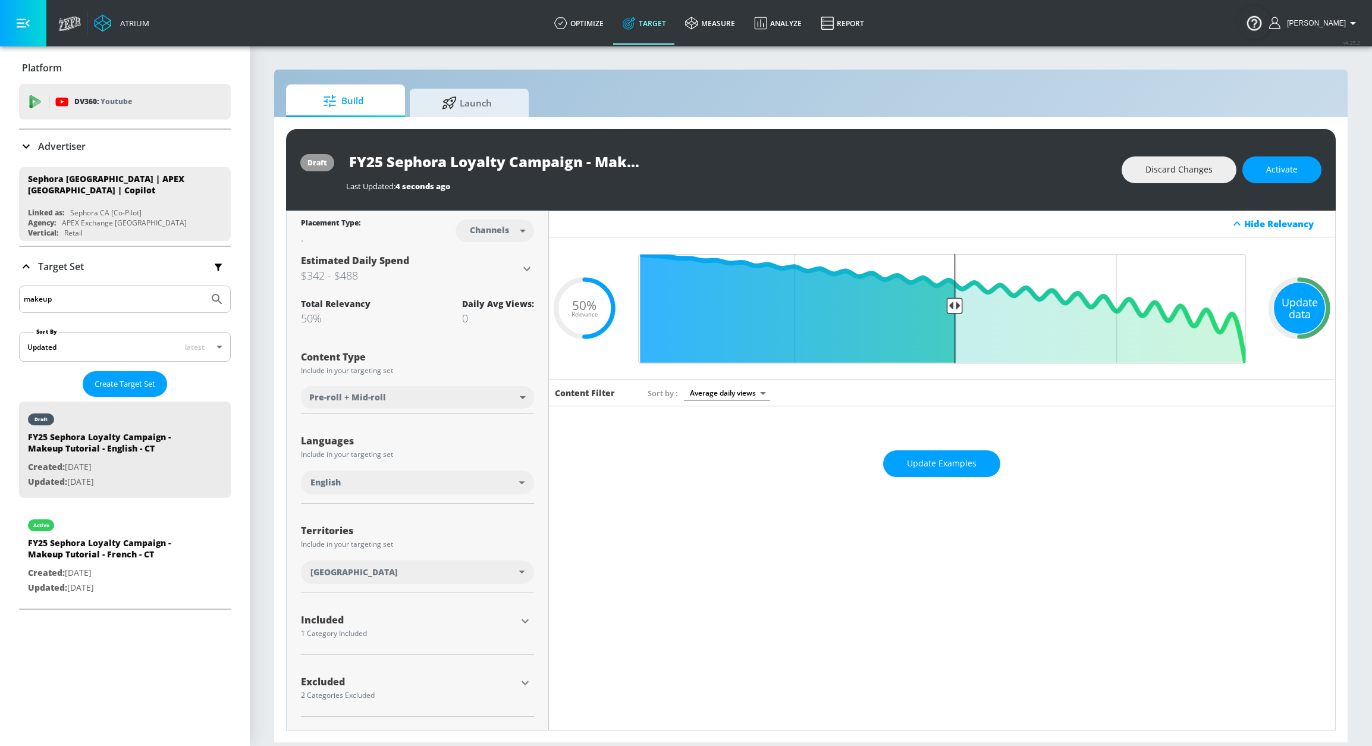
click at [1255, 306] on div "Update data" at bounding box center [1299, 307] width 51 height 51
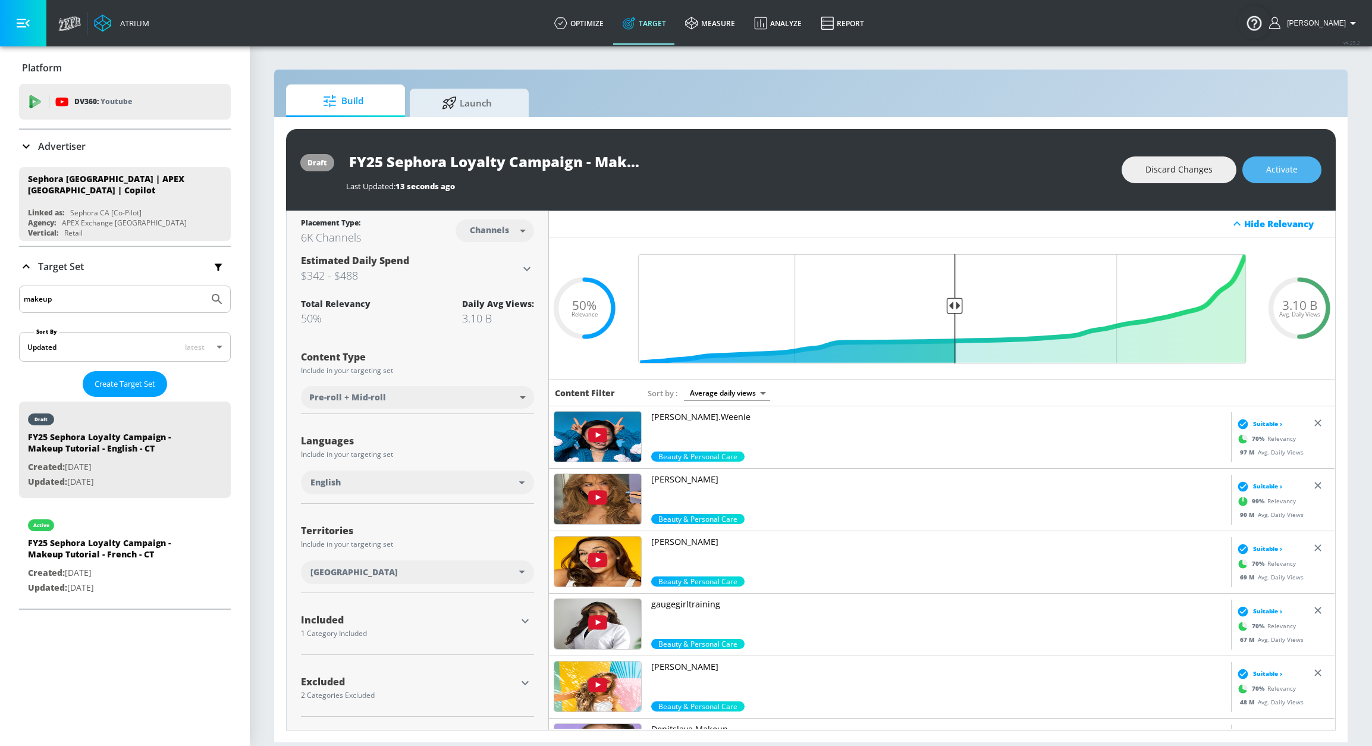
click at [1255, 171] on span "Activate" at bounding box center [1282, 169] width 32 height 15
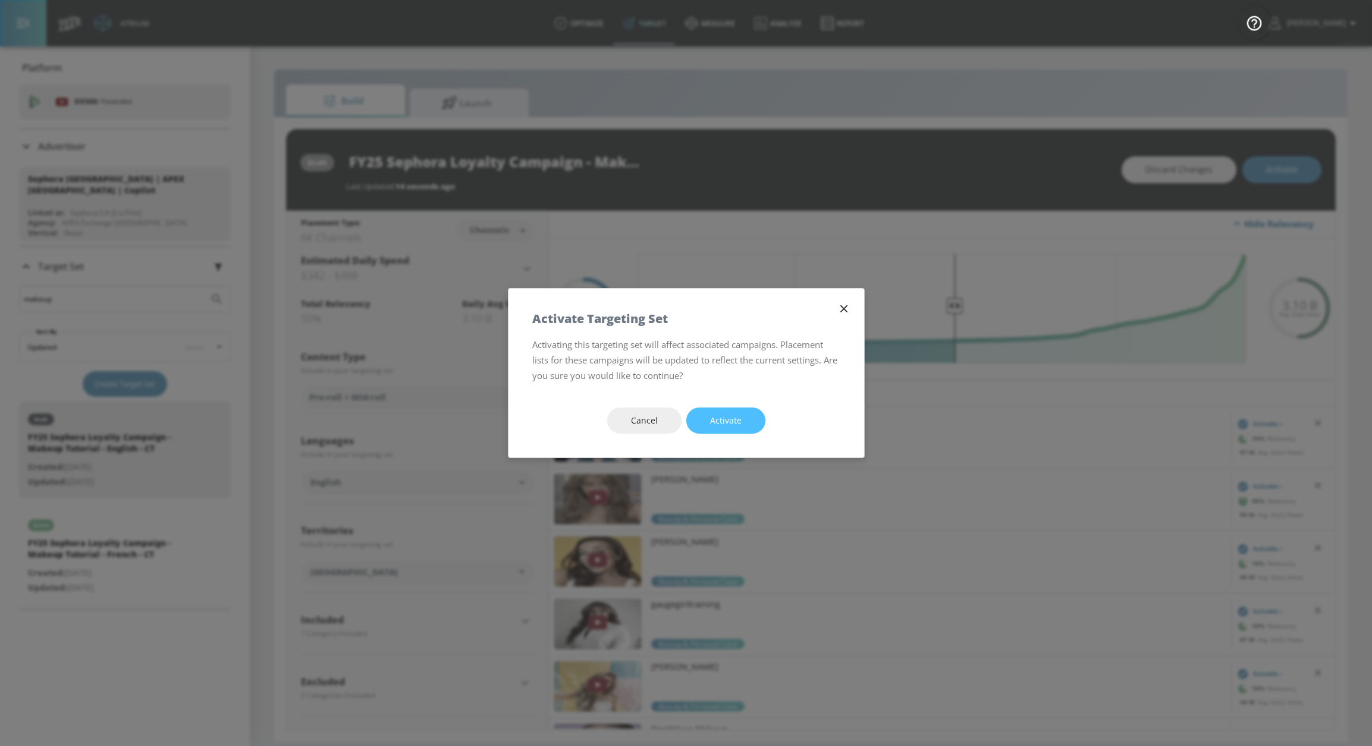
drag, startPoint x: 747, startPoint y: 420, endPoint x: 793, endPoint y: 423, distance: 45.8
click at [747, 420] on button "Activate" at bounding box center [725, 420] width 79 height 27
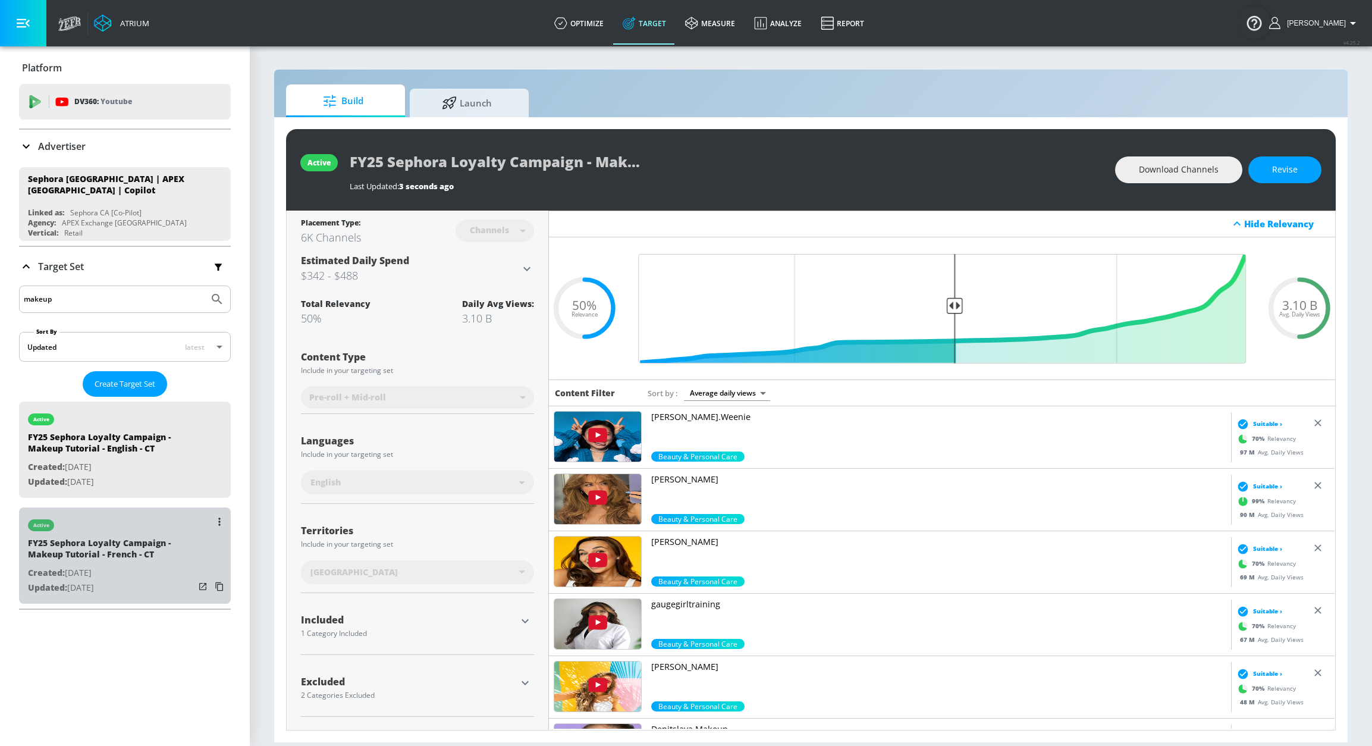
click at [139, 530] on div "active" at bounding box center [111, 522] width 167 height 30
type input "FY25 Sephora Loyalty Campaign - Makeup Tutorial - French - CT"
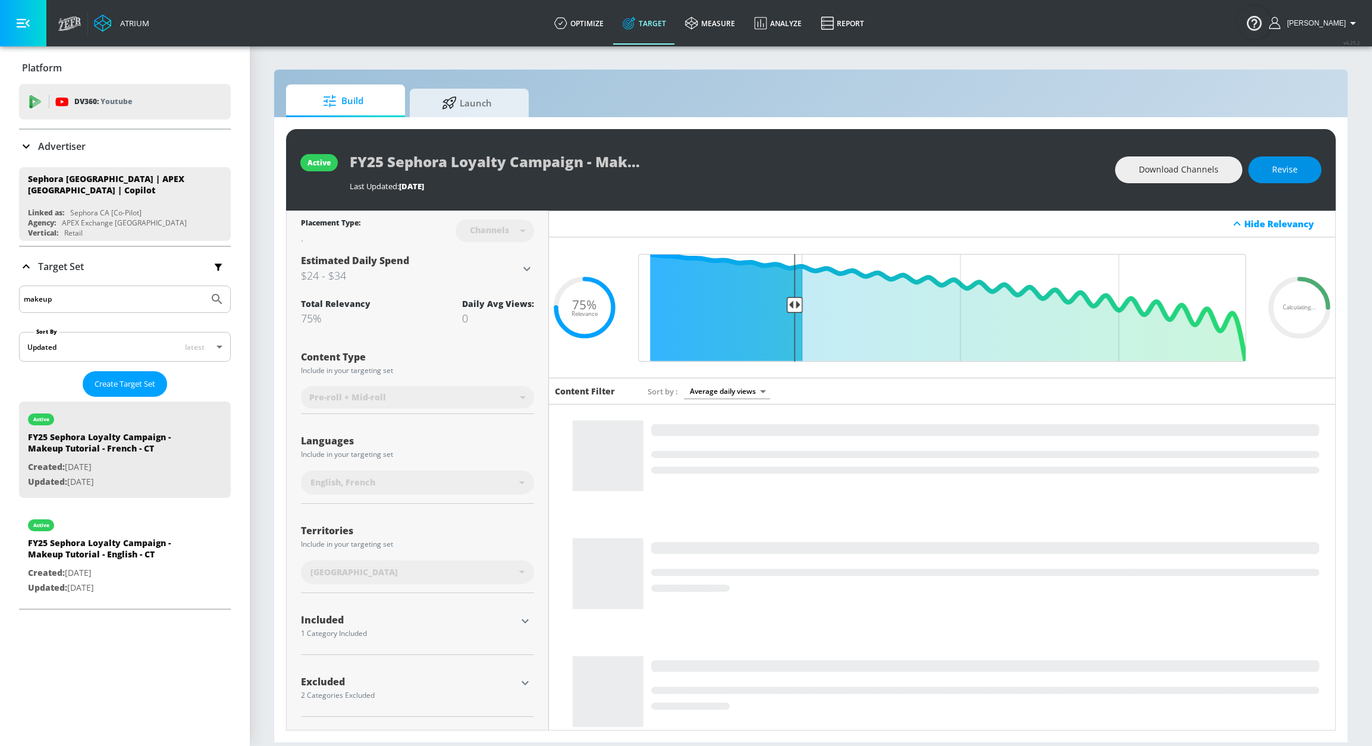
click at [1255, 172] on span "Revise" at bounding box center [1285, 169] width 26 height 15
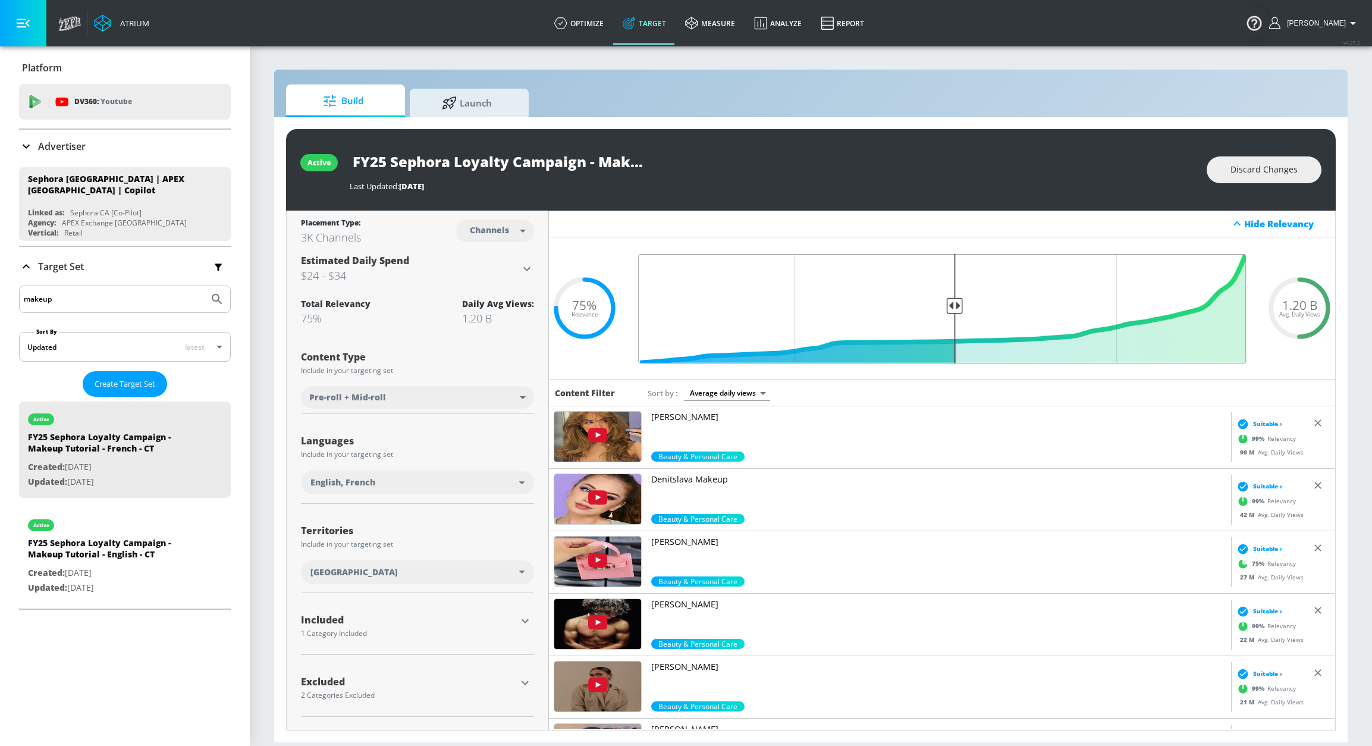
drag, startPoint x: 791, startPoint y: 307, endPoint x: 954, endPoint y: 304, distance: 162.4
type input "0.5"
click at [954, 304] on input "Final Threshold" at bounding box center [942, 308] width 620 height 109
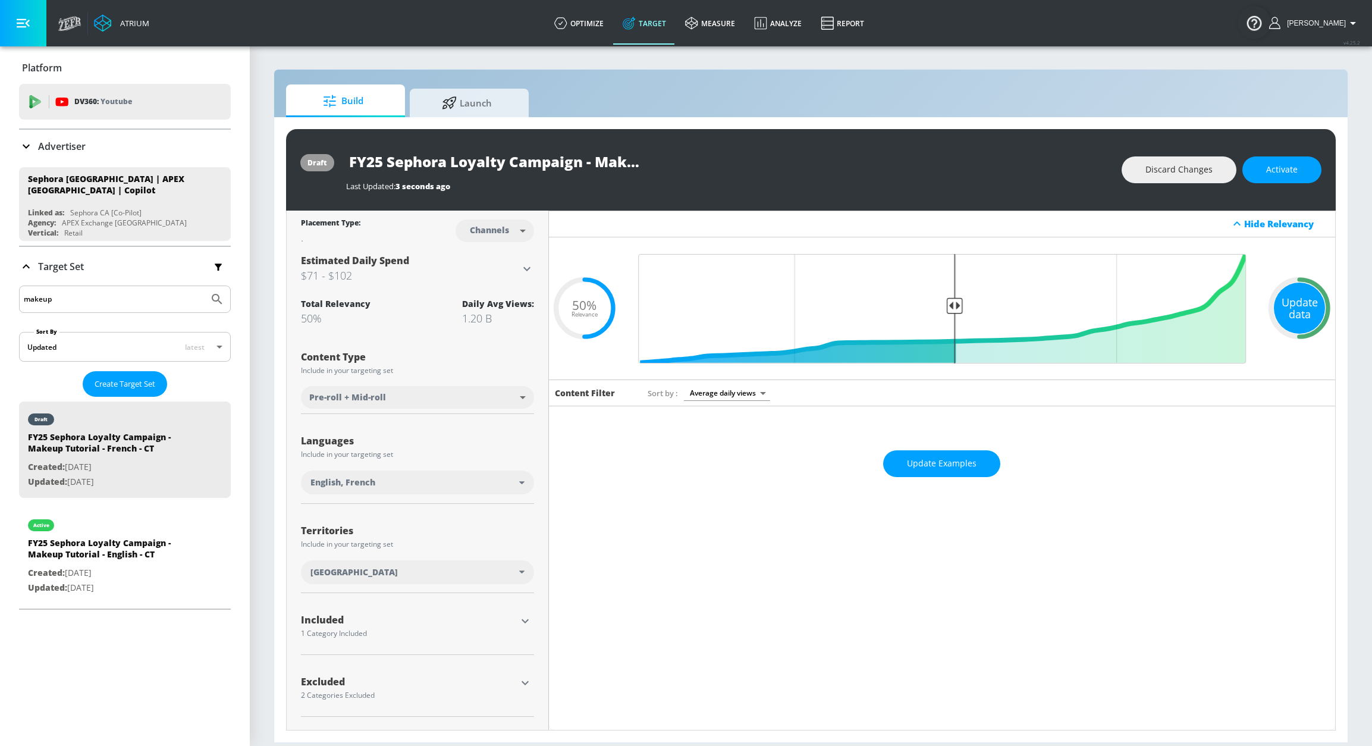
click at [1255, 314] on div "Update data" at bounding box center [1299, 307] width 51 height 51
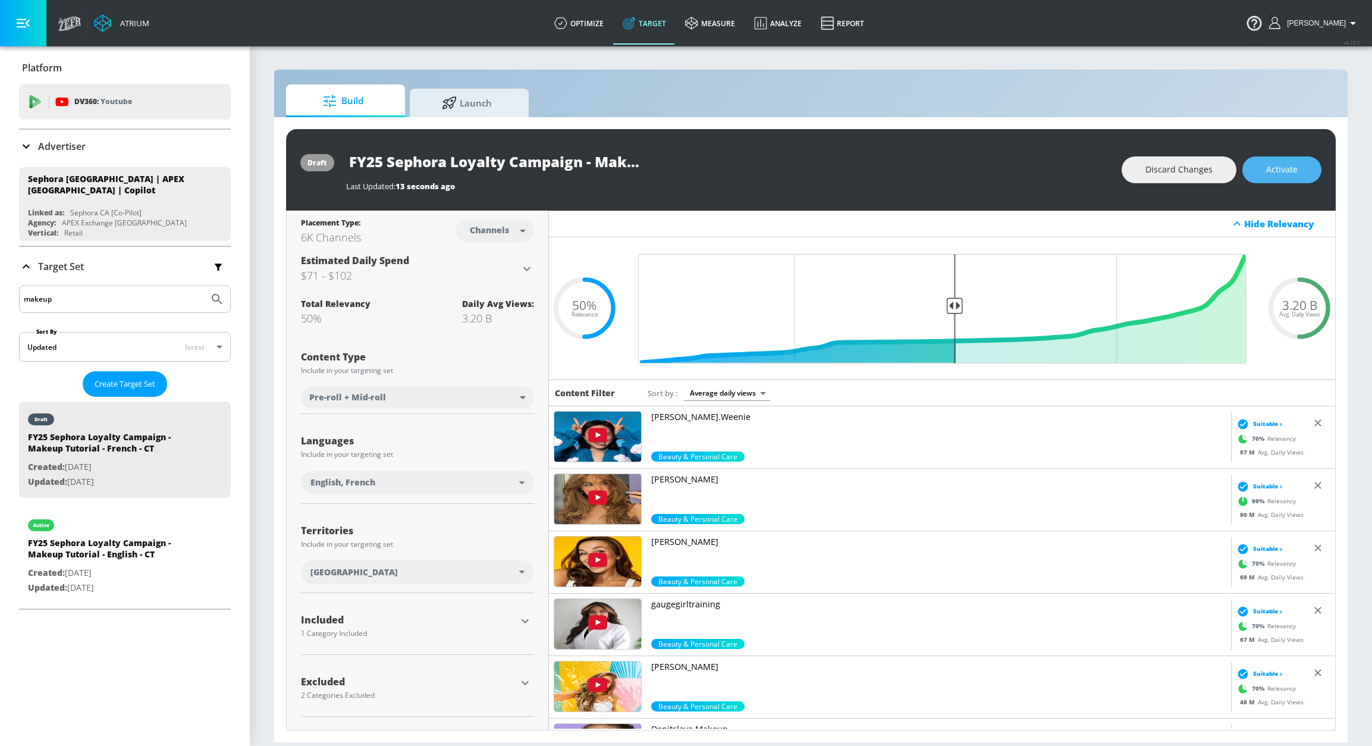
click at [1255, 169] on span "Activate" at bounding box center [1282, 169] width 32 height 15
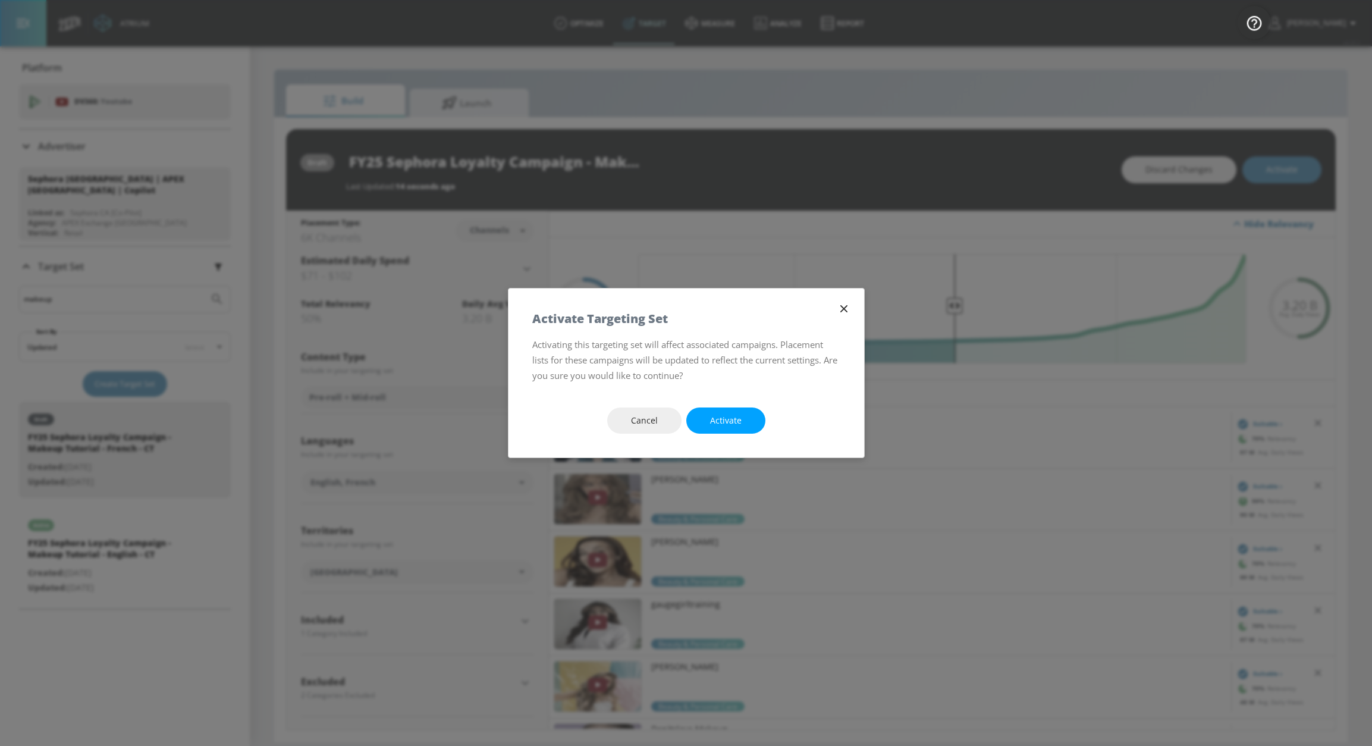
click at [716, 405] on div "Cancel Activate" at bounding box center [686, 421] width 356 height 74
click at [721, 418] on span "Activate" at bounding box center [726, 420] width 32 height 15
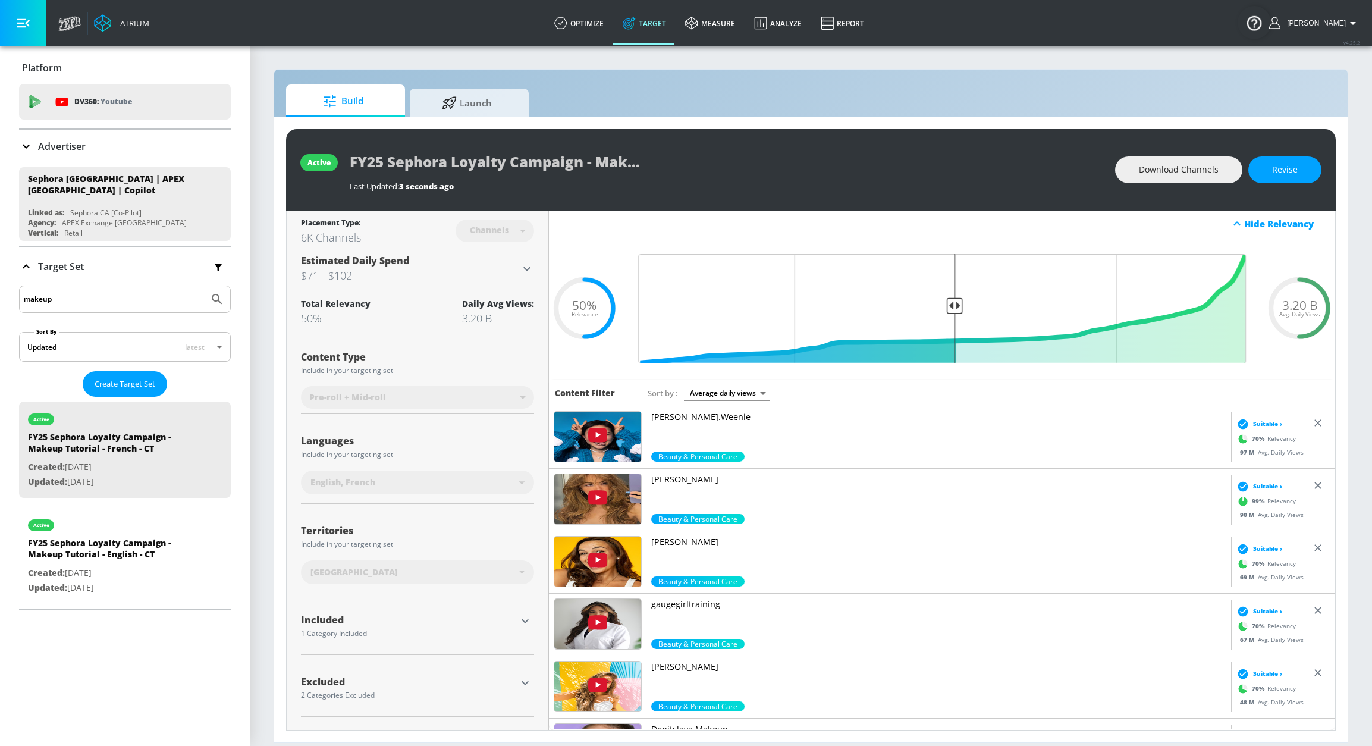
click at [130, 296] on input "makeup" at bounding box center [114, 298] width 180 height 15
type input "m"
type input "haircare"
click at [204, 286] on button "Submit Search" at bounding box center [217, 299] width 26 height 26
click at [135, 561] on div "FY25 Sephora Loyalty Campaign - Haircare - English - CT" at bounding box center [111, 551] width 167 height 29
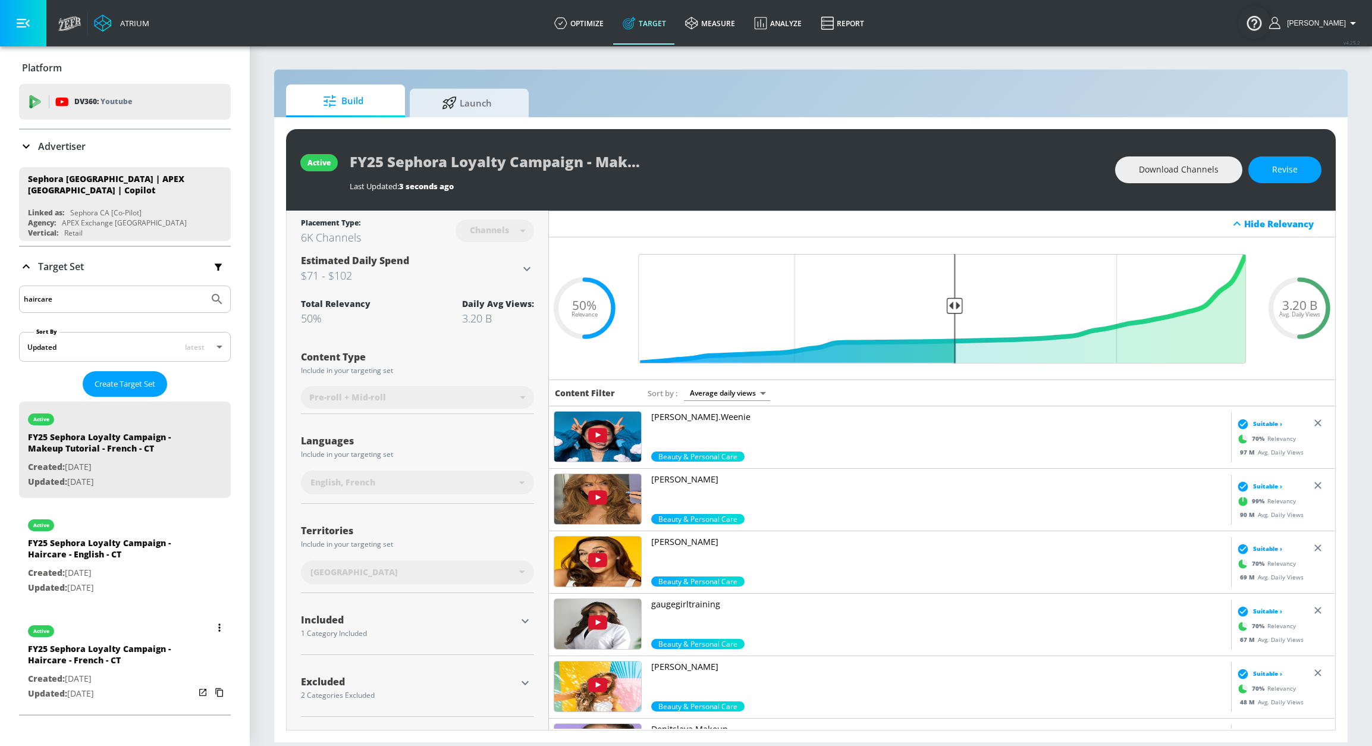
type input "FY25 Sephora Loyalty Campaign - Haircare - English - CT"
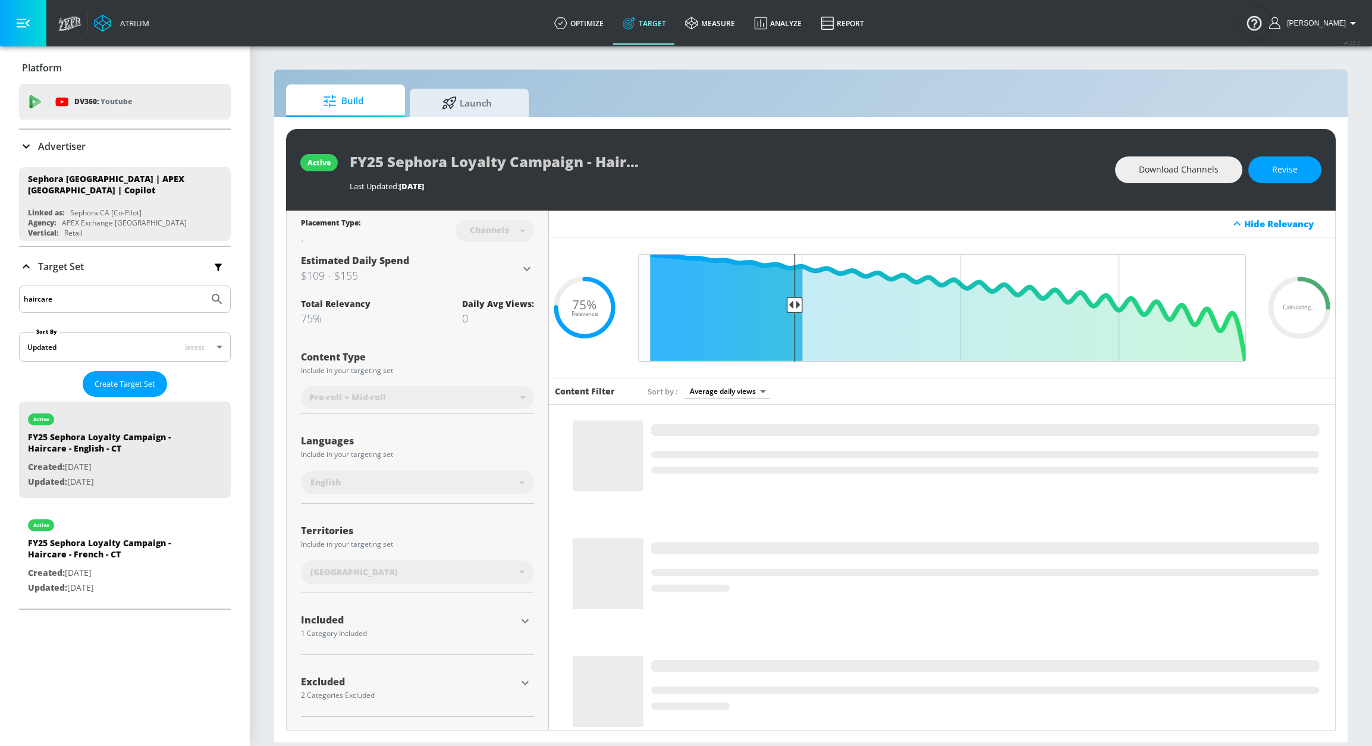
click at [1255, 183] on div "active FY25 Sephora Loyalty Campaign - Haircare - English - CT Last Updated: [D…" at bounding box center [811, 169] width 1050 height 81
click at [1255, 177] on button "Revise" at bounding box center [1284, 169] width 73 height 27
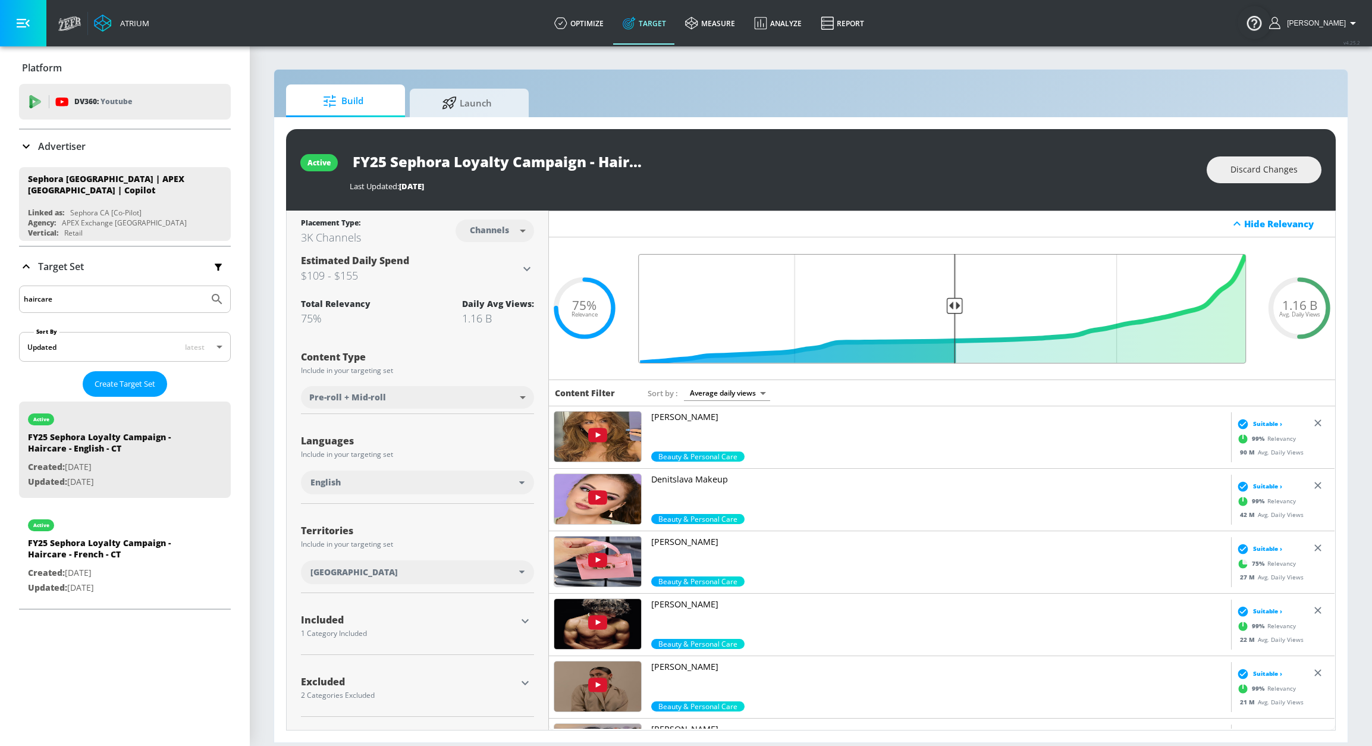
type input "0.5"
drag, startPoint x: 789, startPoint y: 303, endPoint x: 957, endPoint y: 285, distance: 169.2
click at [957, 285] on input "Final Threshold" at bounding box center [942, 308] width 620 height 109
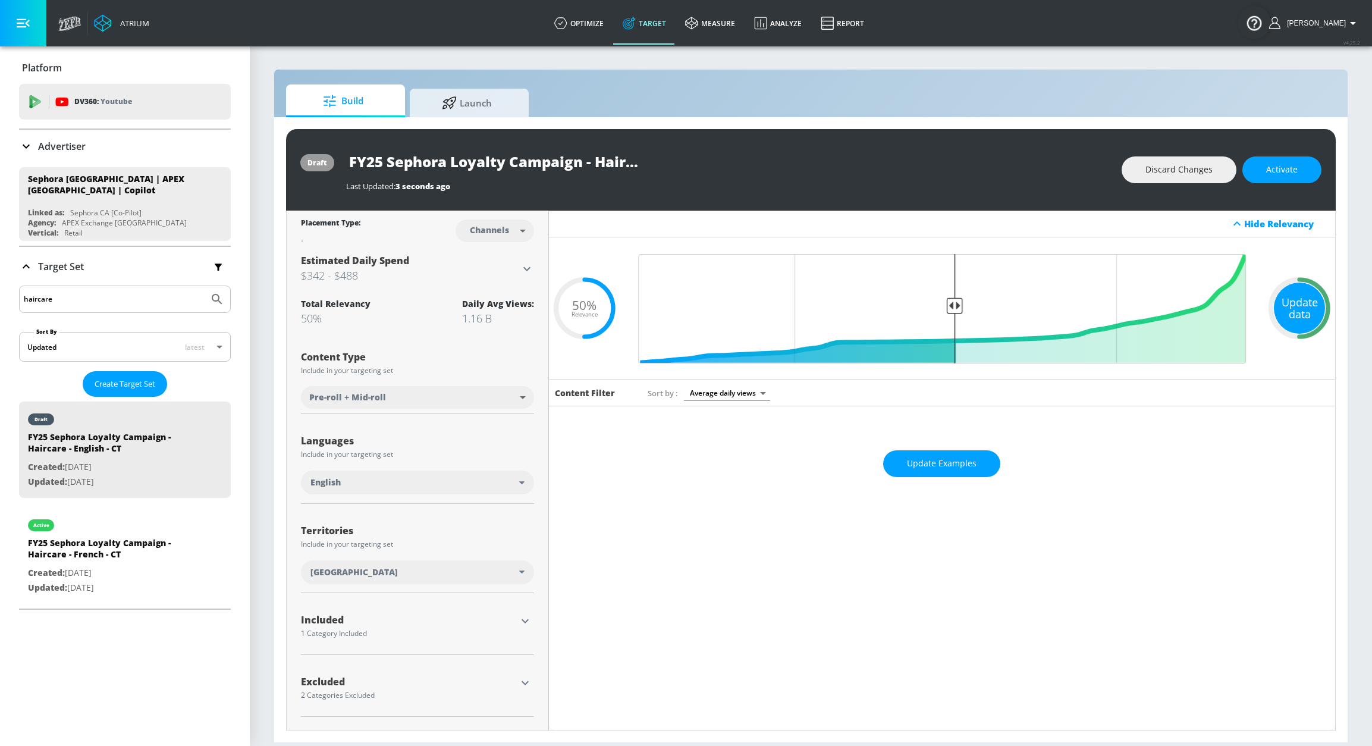
click at [1255, 309] on div "Update data" at bounding box center [1299, 307] width 51 height 51
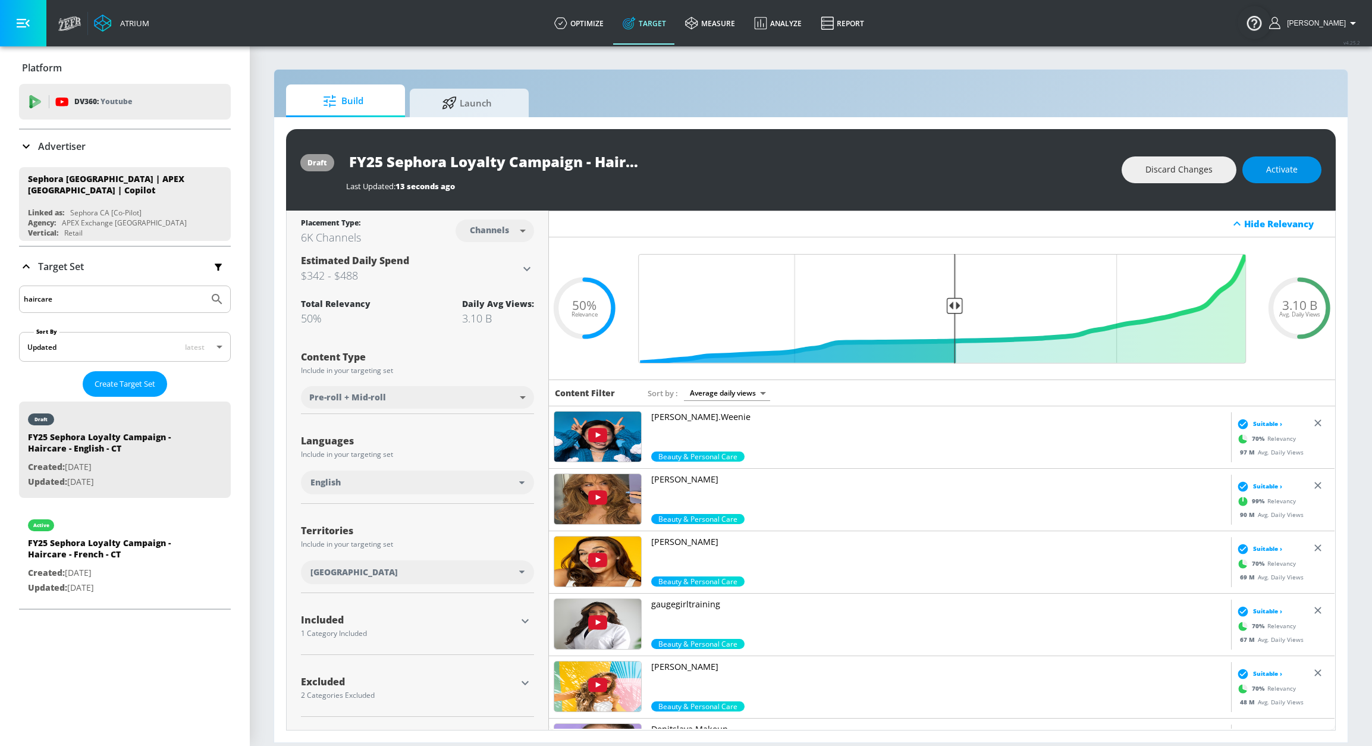
click at [1255, 172] on span "Activate" at bounding box center [1282, 169] width 32 height 15
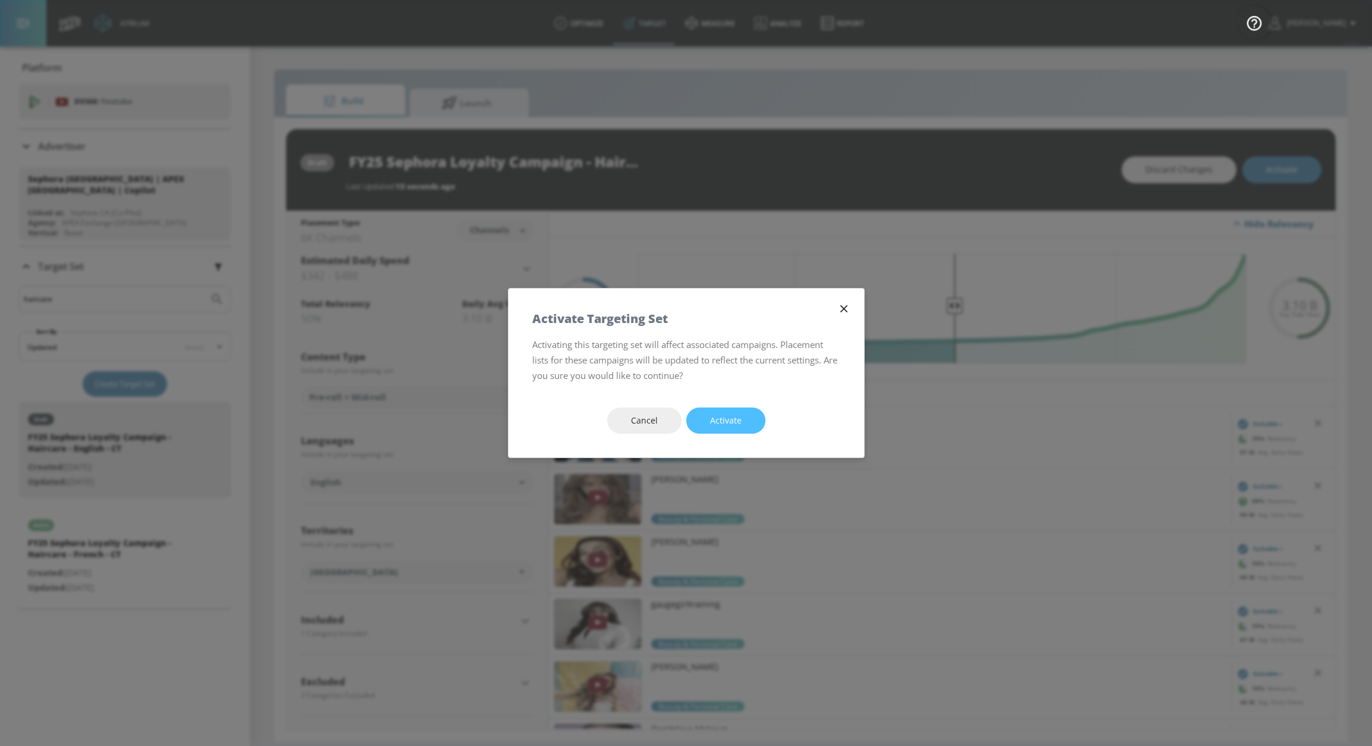
click at [705, 425] on button "Activate" at bounding box center [725, 420] width 79 height 27
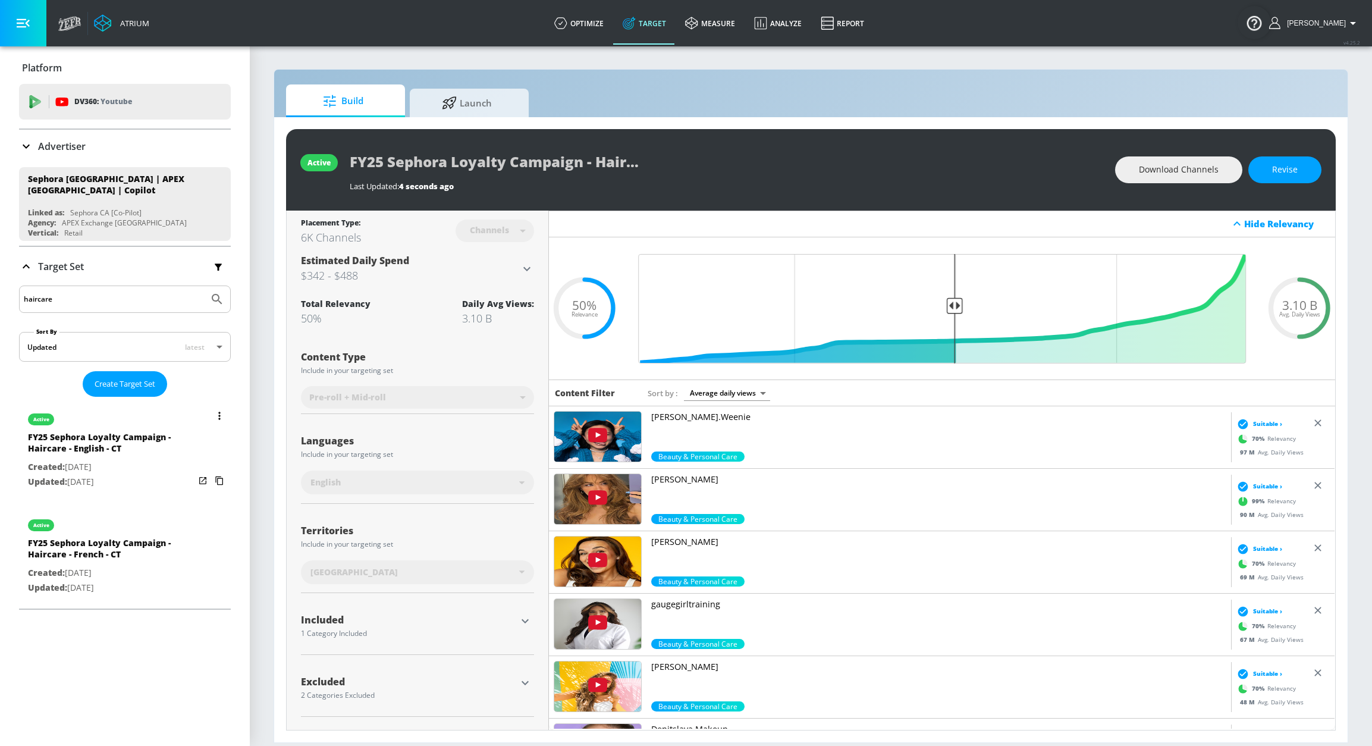
click at [162, 525] on div "active" at bounding box center [111, 522] width 167 height 30
type input "FY25 Sephora Loyalty Campaign - Haircare - French - CT"
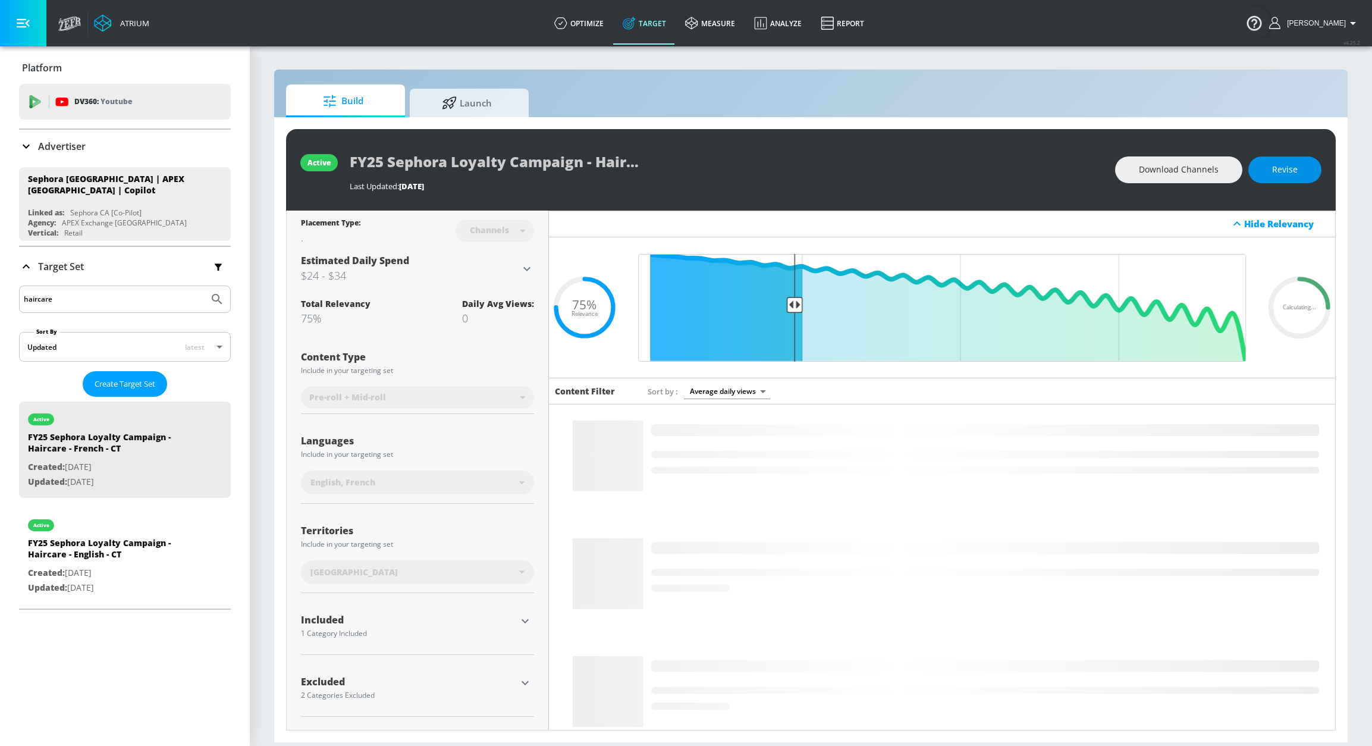
click at [1255, 176] on span "Revise" at bounding box center [1285, 169] width 26 height 15
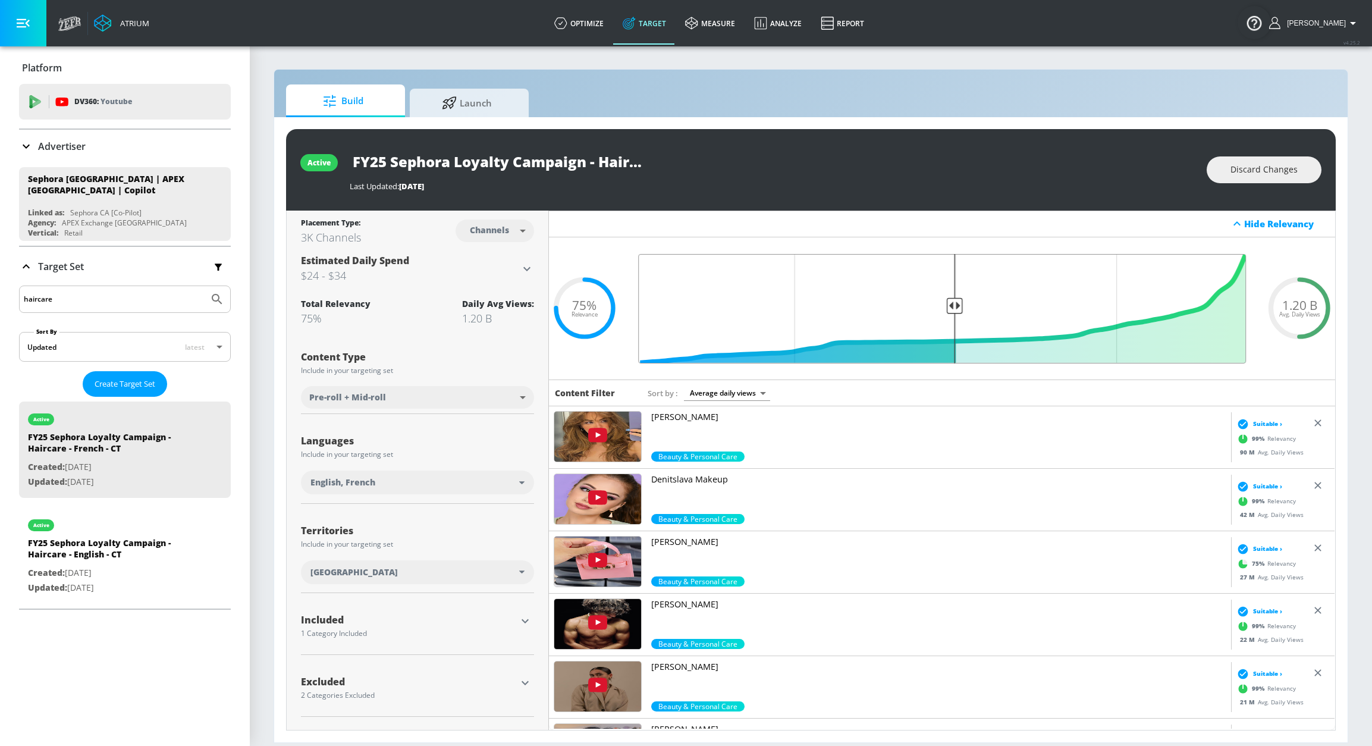
drag, startPoint x: 790, startPoint y: 307, endPoint x: 956, endPoint y: 316, distance: 166.1
type input "0.5"
click at [956, 315] on input "Final Threshold" at bounding box center [942, 308] width 620 height 109
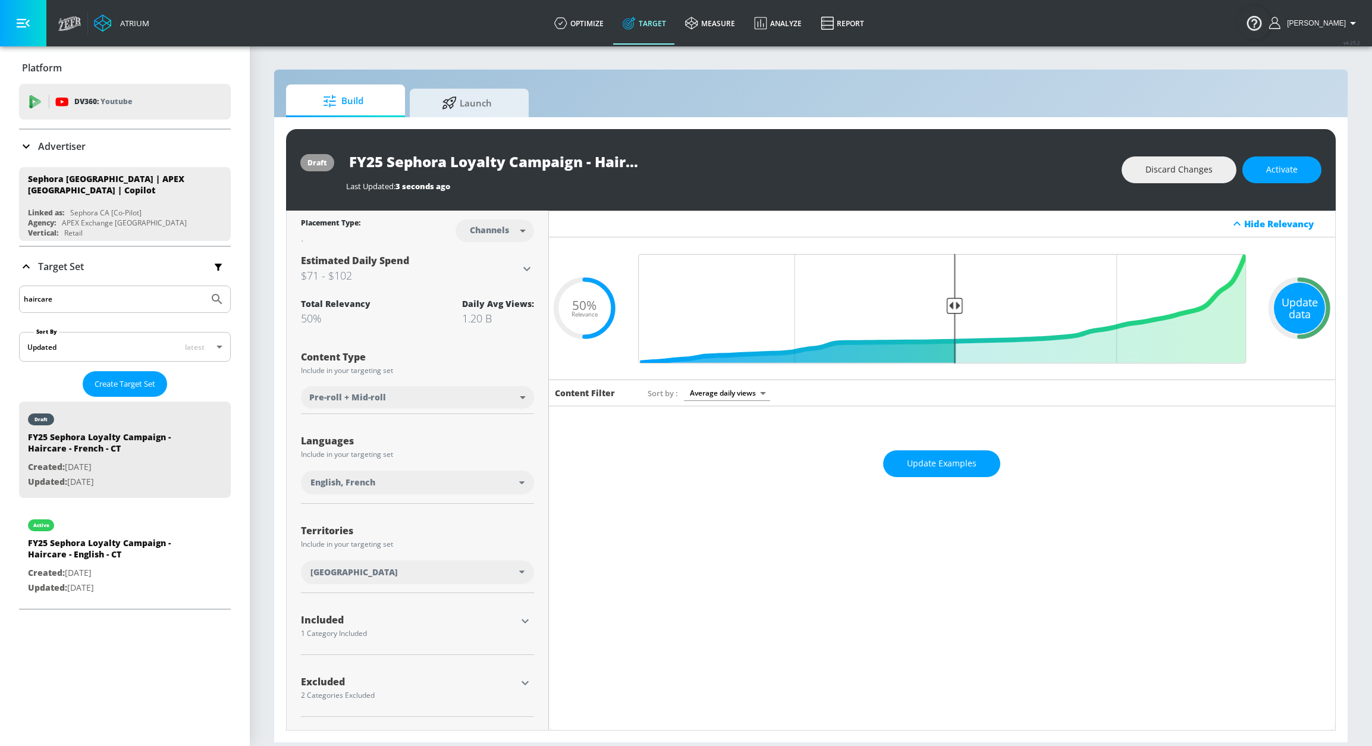
click at [1255, 301] on div "Update data" at bounding box center [1299, 307] width 51 height 51
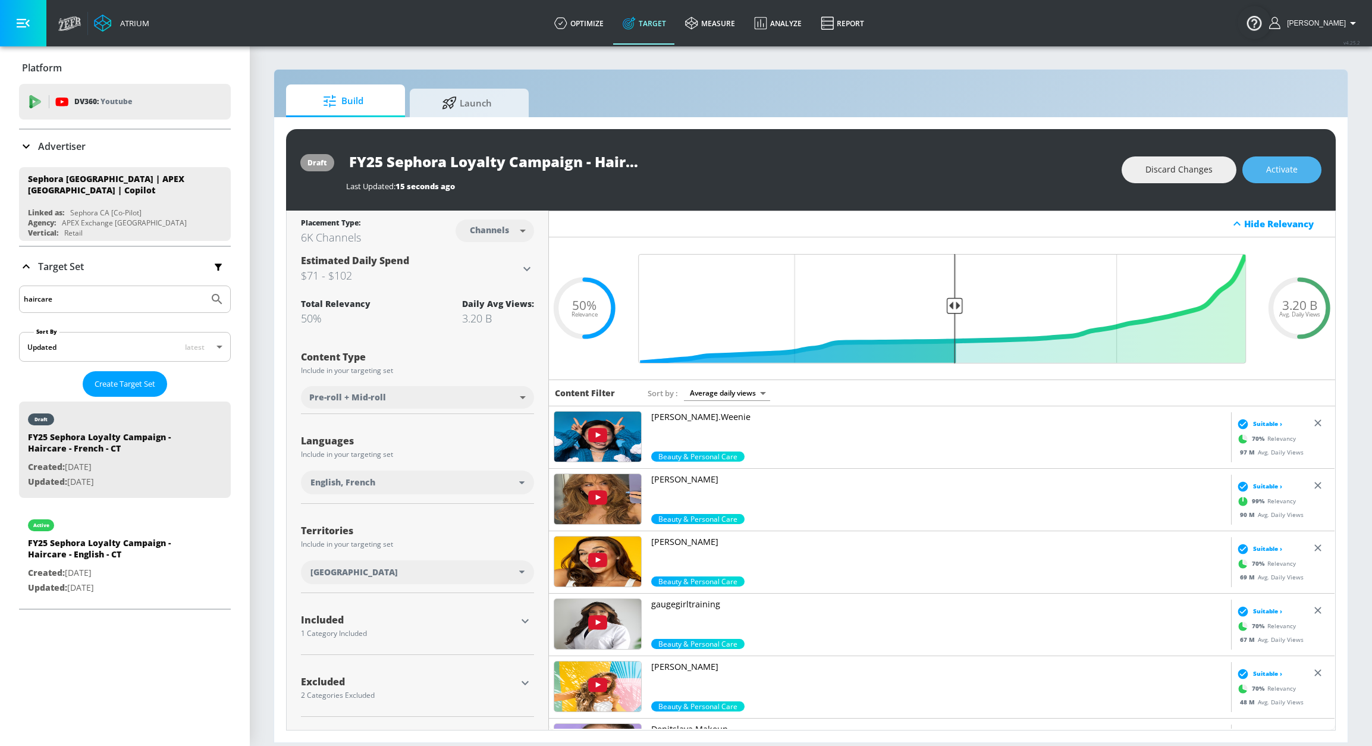
click at [1255, 171] on span "Activate" at bounding box center [1282, 169] width 32 height 15
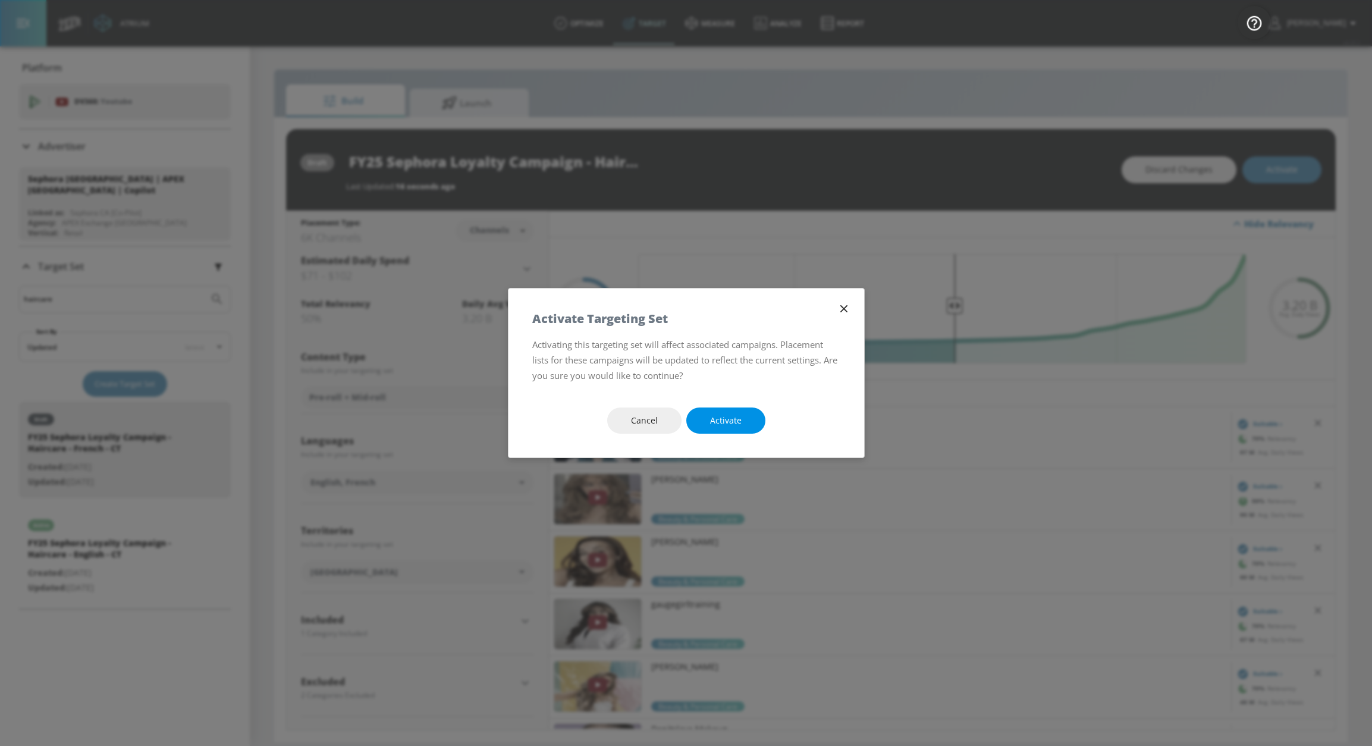
click at [703, 413] on button "Activate" at bounding box center [725, 420] width 79 height 27
